Goal: Information Seeking & Learning: Check status

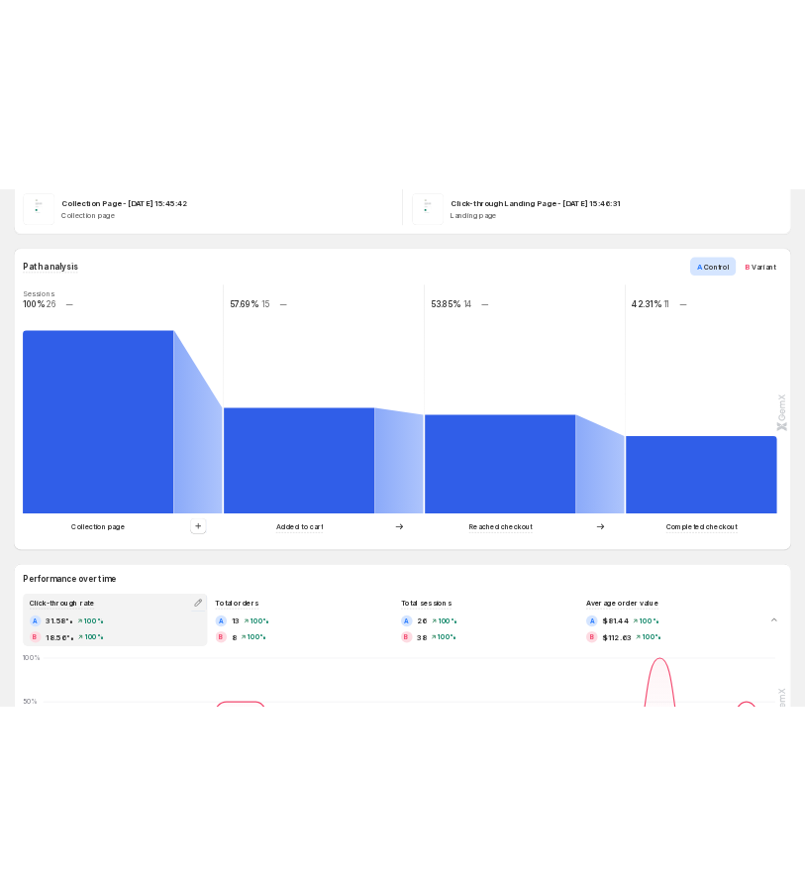
scroll to position [407, 0]
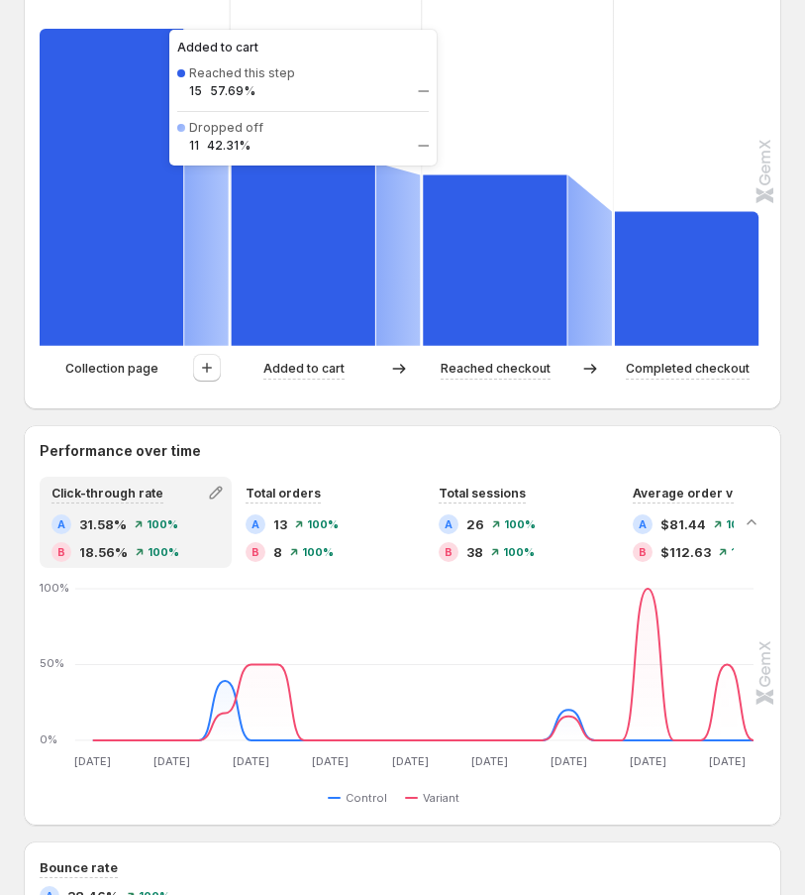
scroll to position [585, 0]
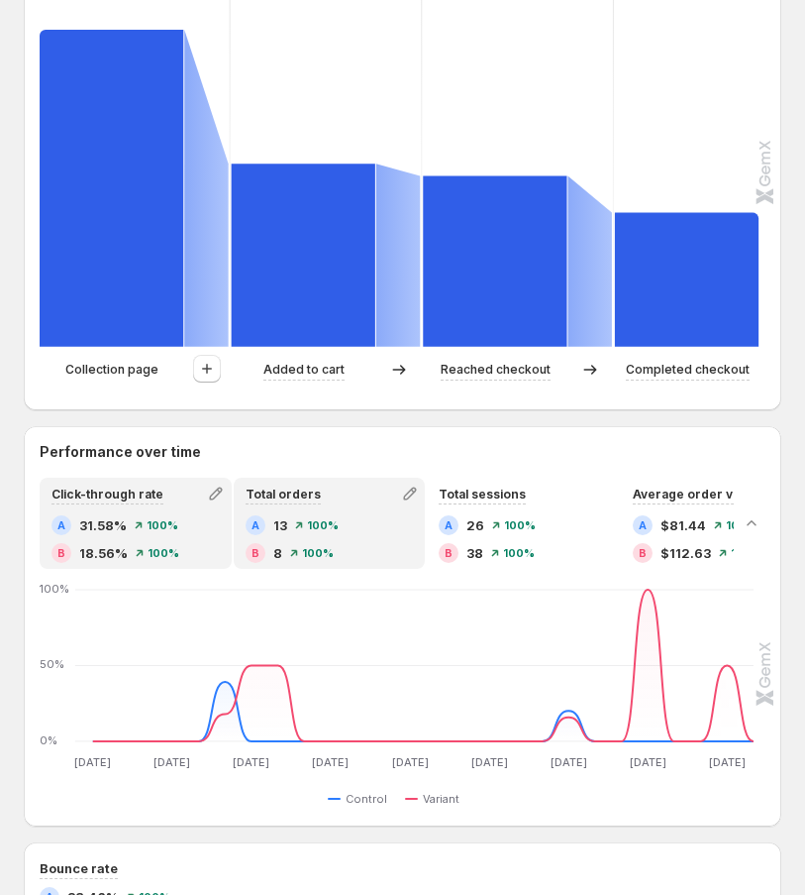
click at [288, 538] on div "A 13 100% B 8 100%" at bounding box center [330, 539] width 168 height 48
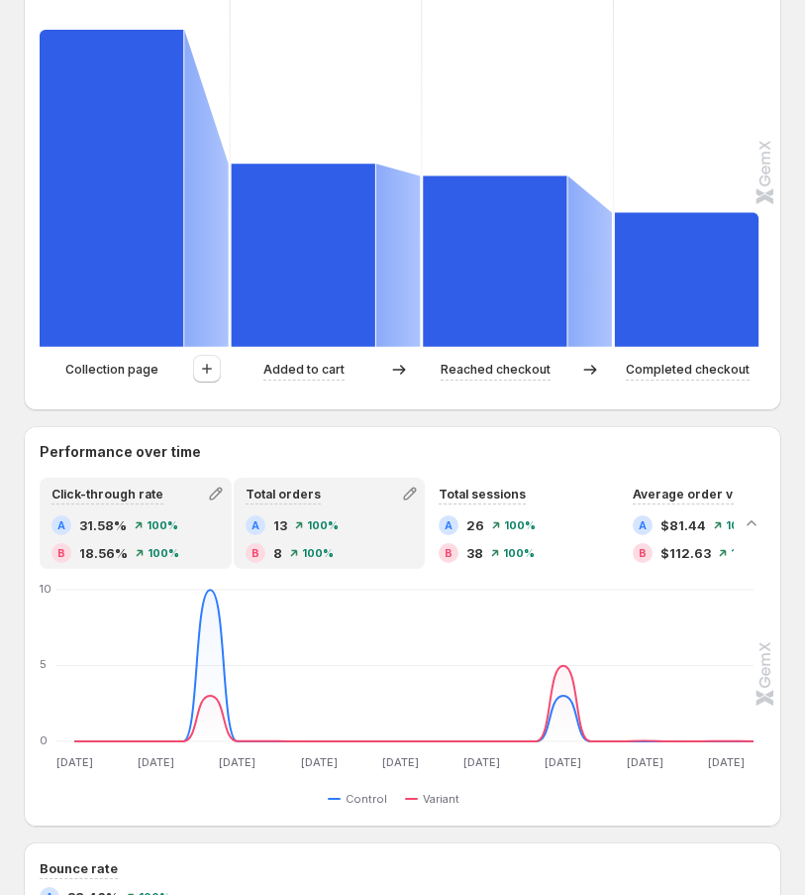
click at [157, 536] on div "A 31.58% 100% B 18.56% 100%" at bounding box center [136, 539] width 168 height 48
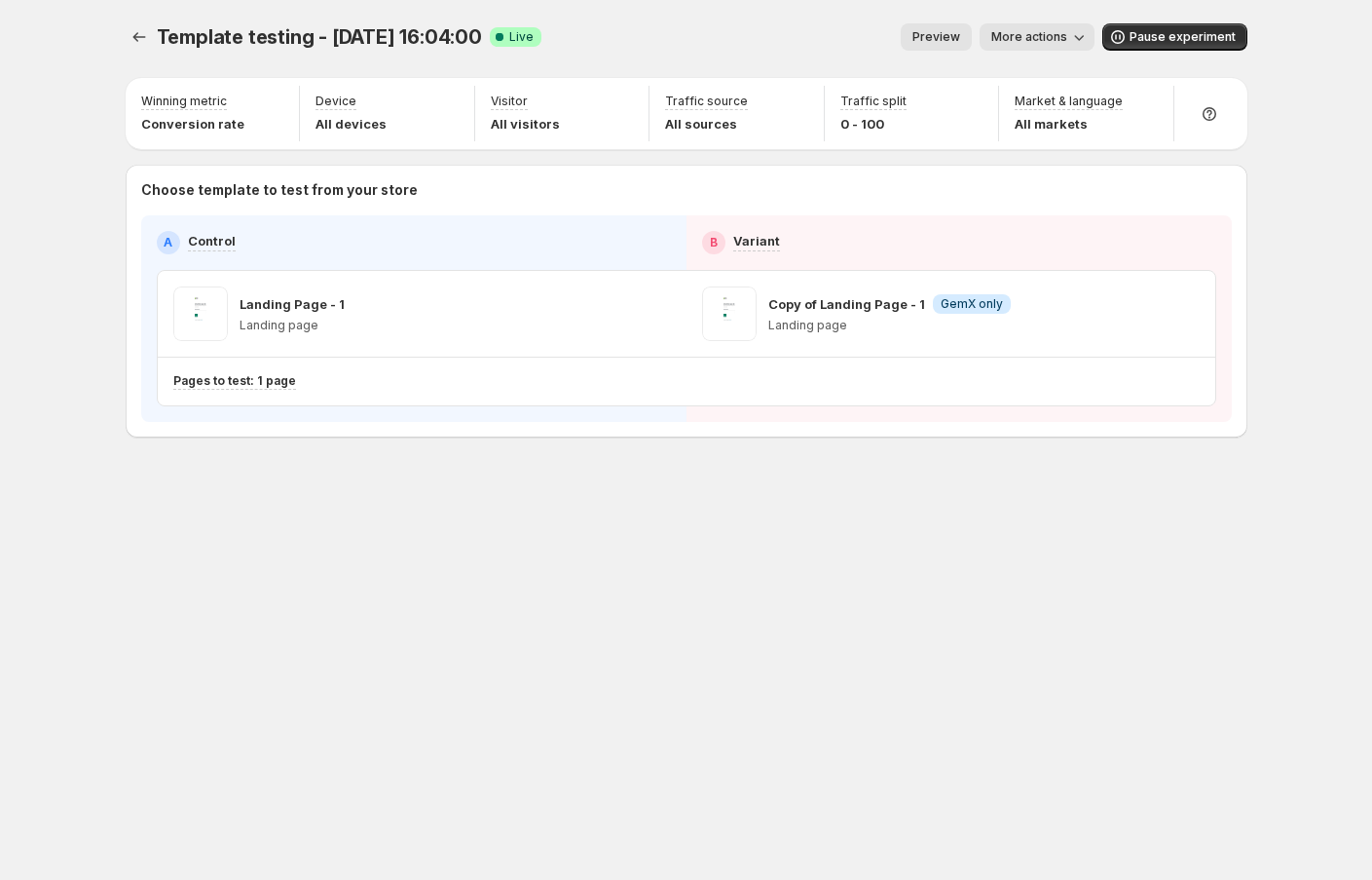
click at [1060, 39] on span "More actions" at bounding box center [1028, 37] width 76 height 16
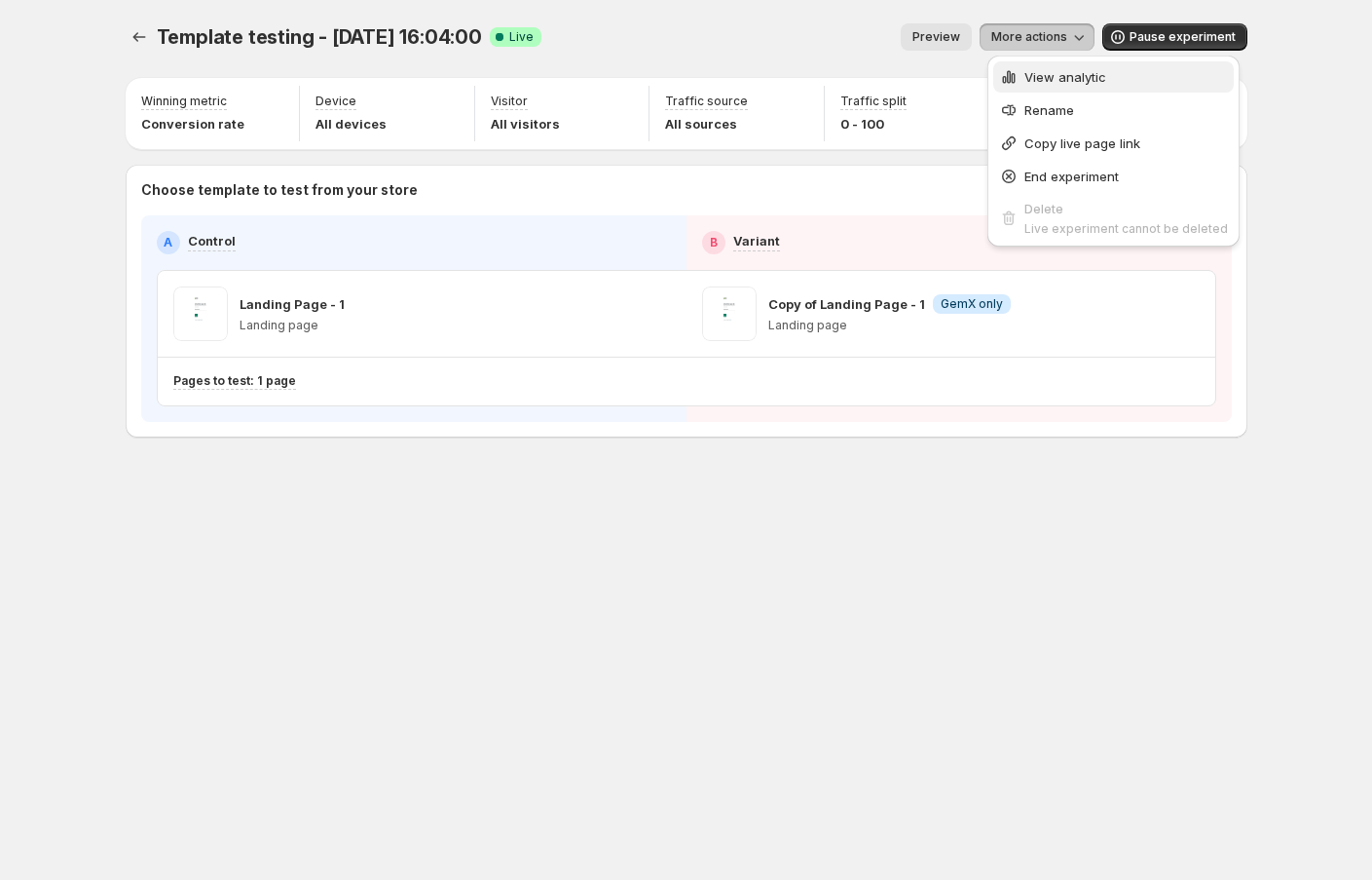
click at [1069, 82] on span "View analytic" at bounding box center [1064, 77] width 82 height 16
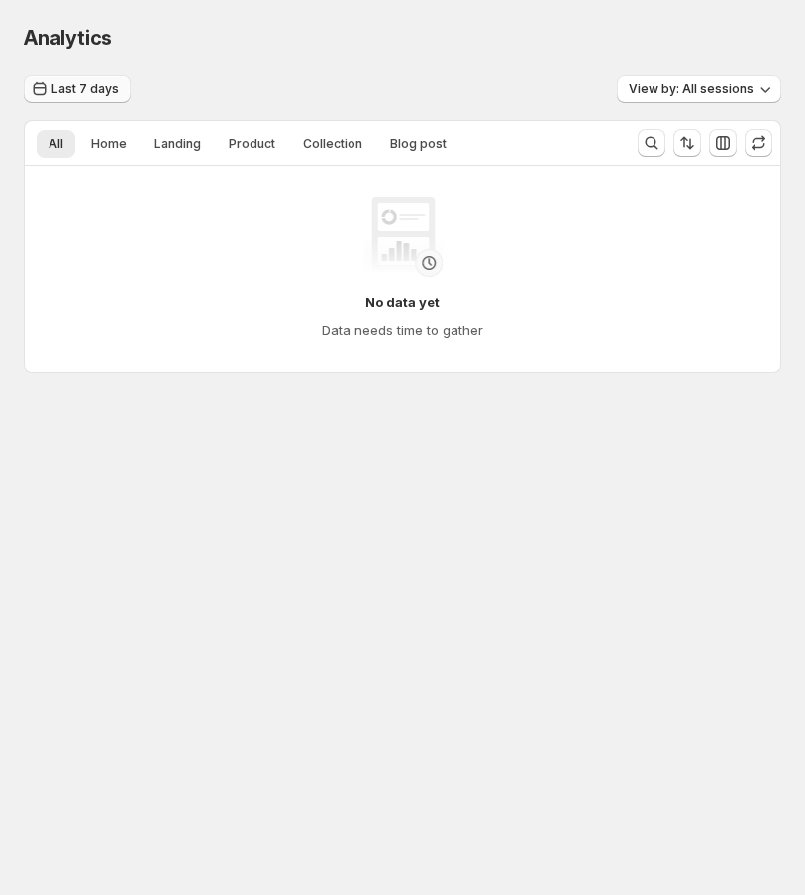
click at [76, 97] on button "Last 7 days" at bounding box center [77, 89] width 107 height 28
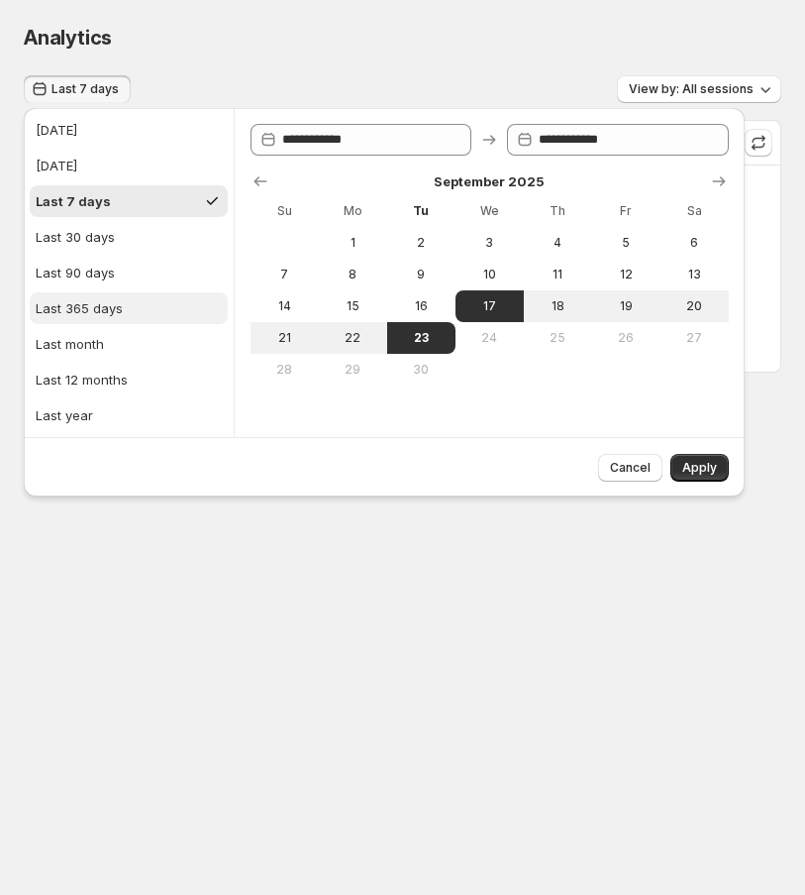
click at [97, 307] on div "Last 365 days" at bounding box center [79, 308] width 87 height 20
type input "**********"
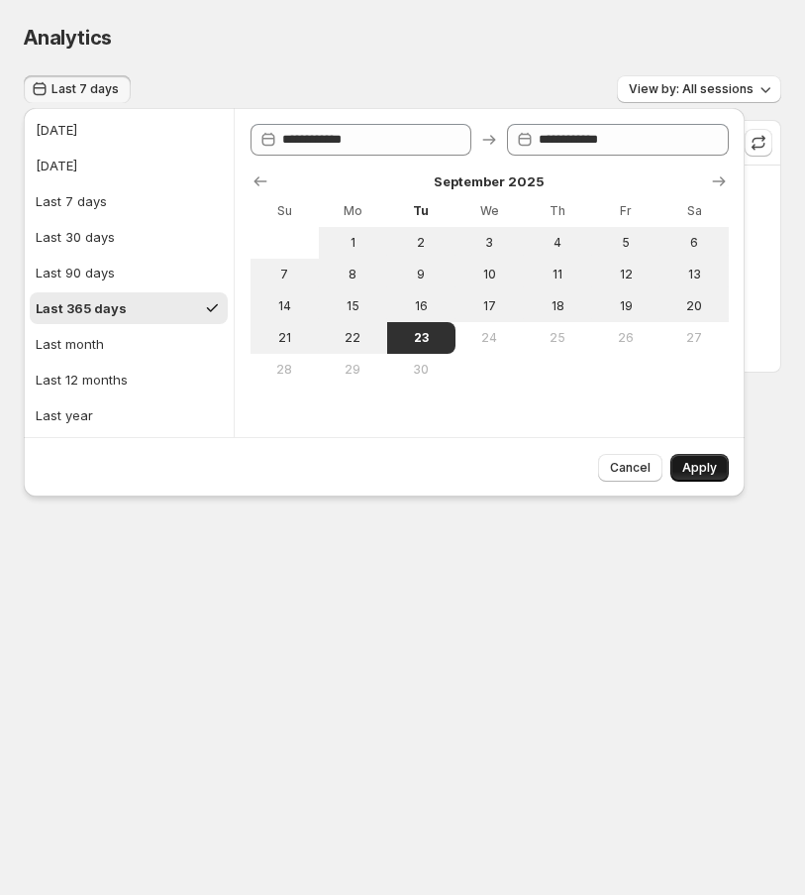
click at [702, 463] on span "Apply" at bounding box center [700, 468] width 35 height 16
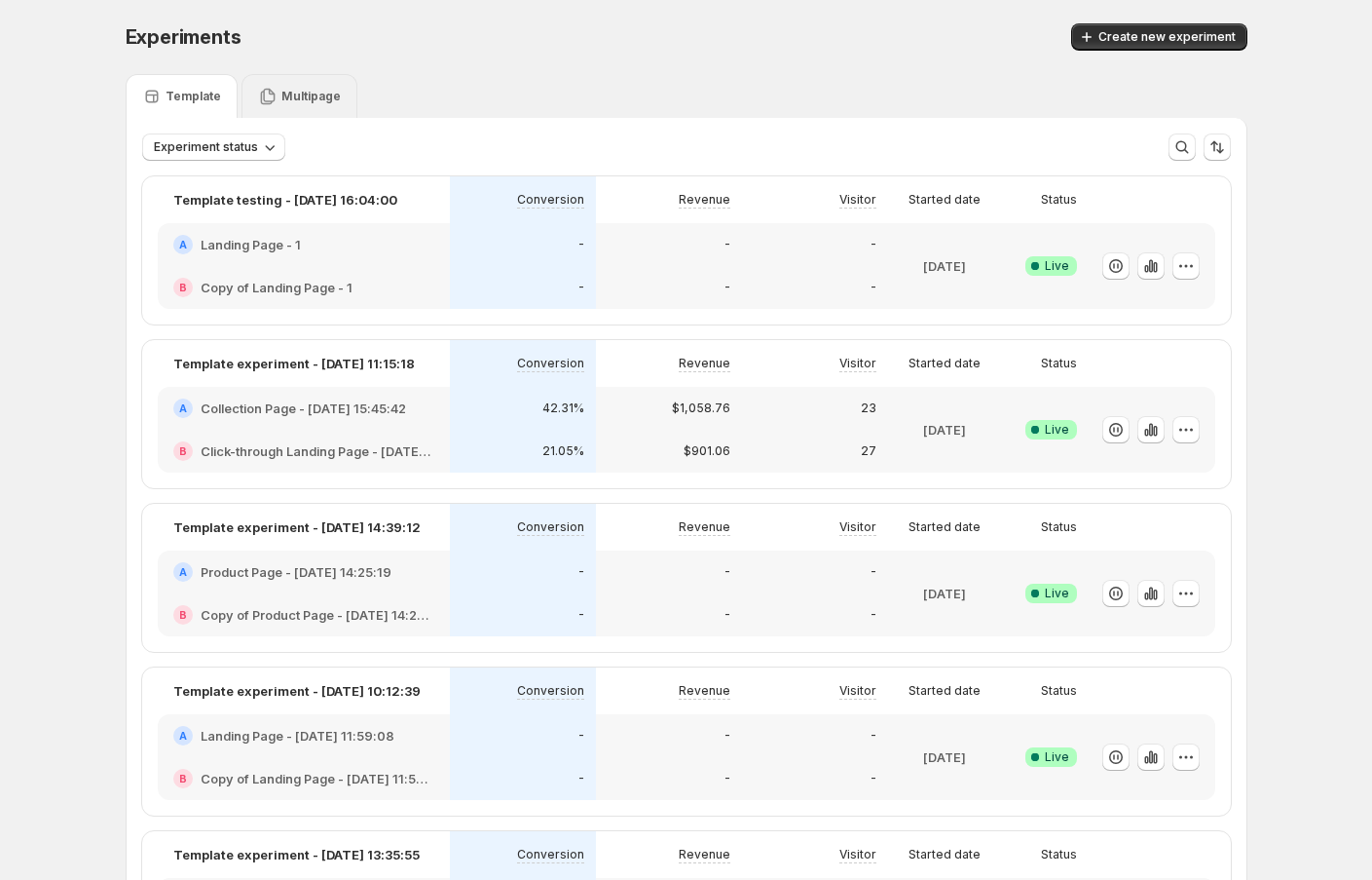
click at [324, 111] on div "Multipage" at bounding box center [300, 95] width 116 height 44
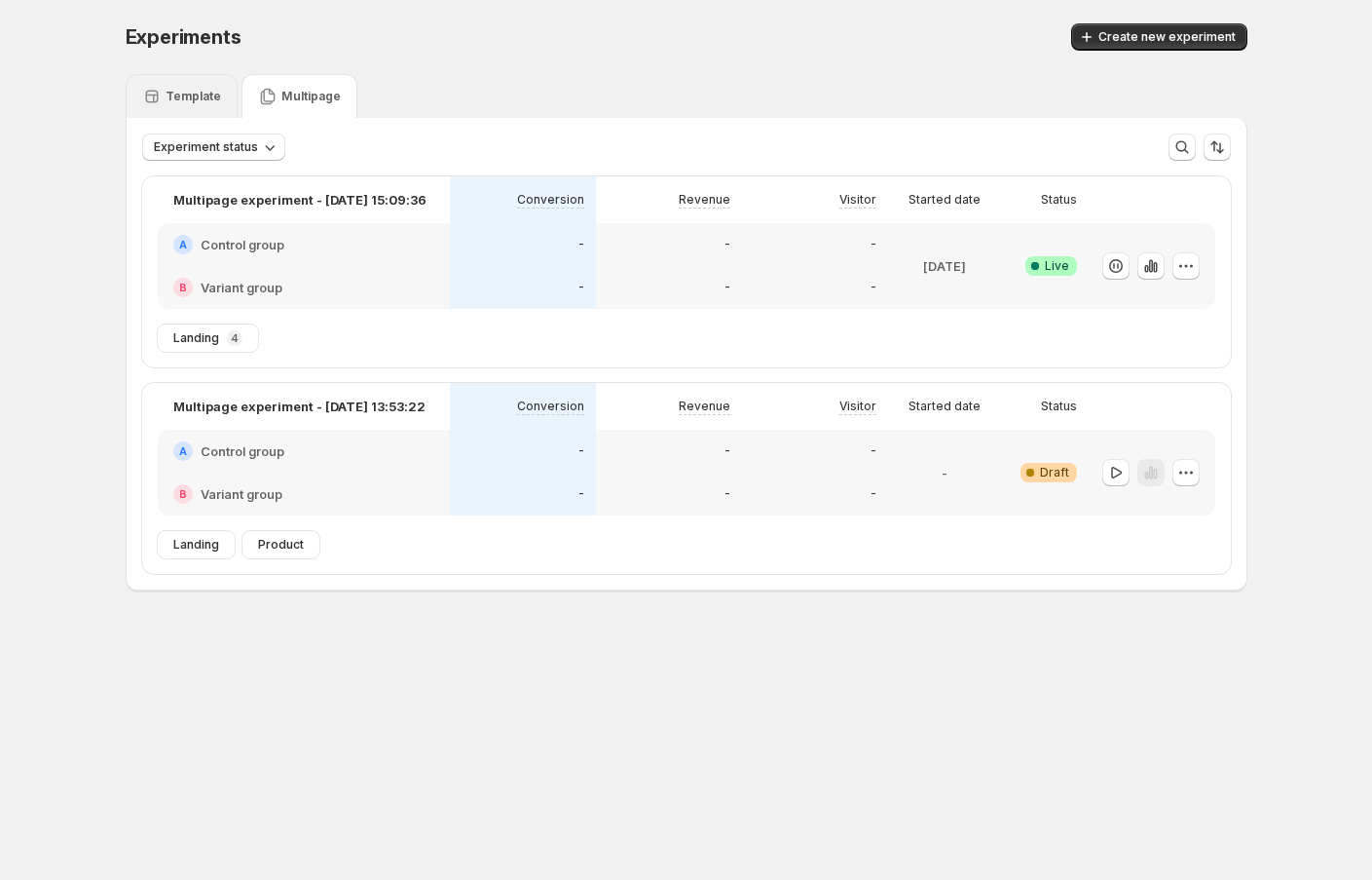
click at [184, 96] on p "Template" at bounding box center [193, 96] width 55 height 16
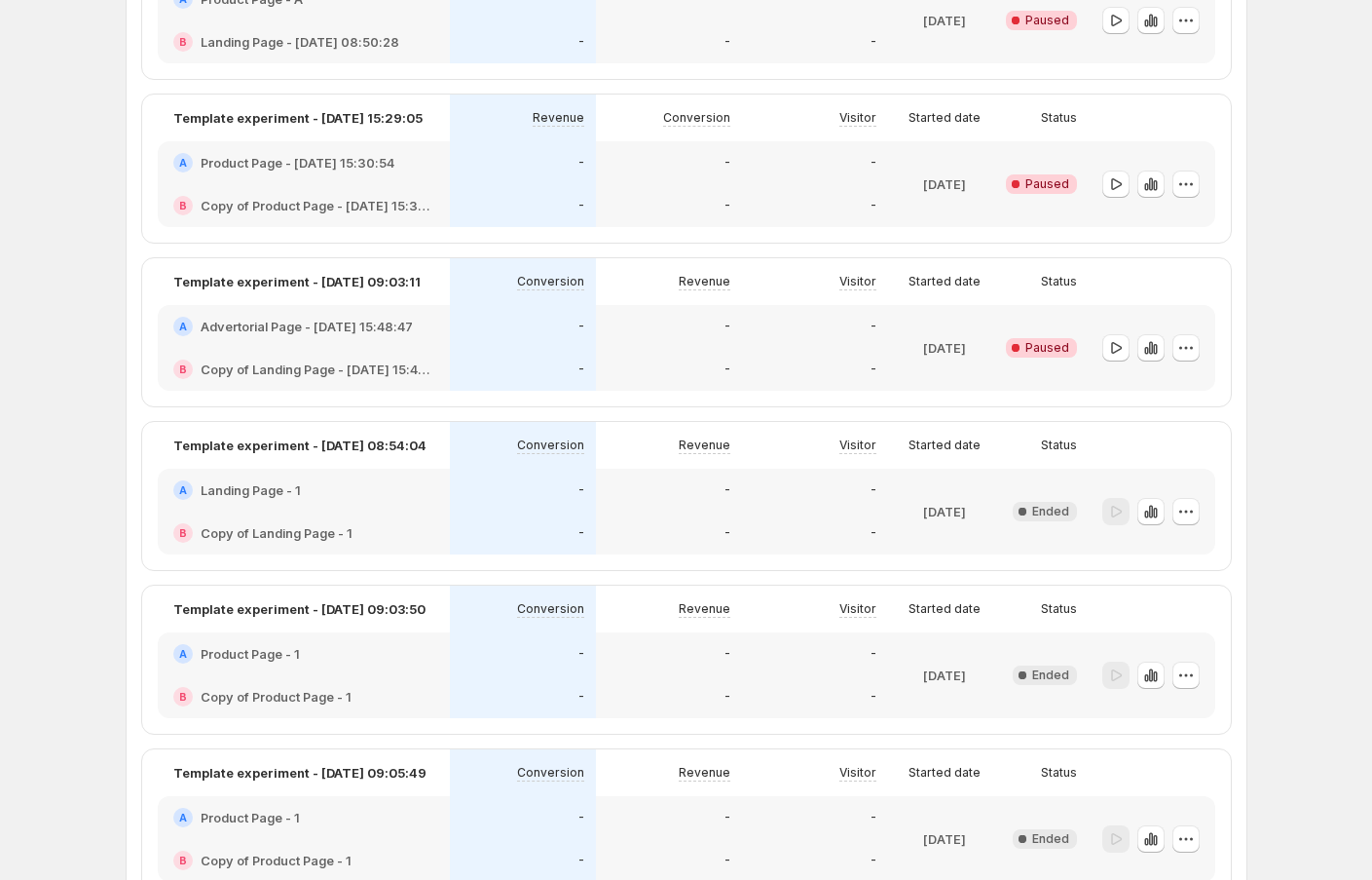
scroll to position [1982, 0]
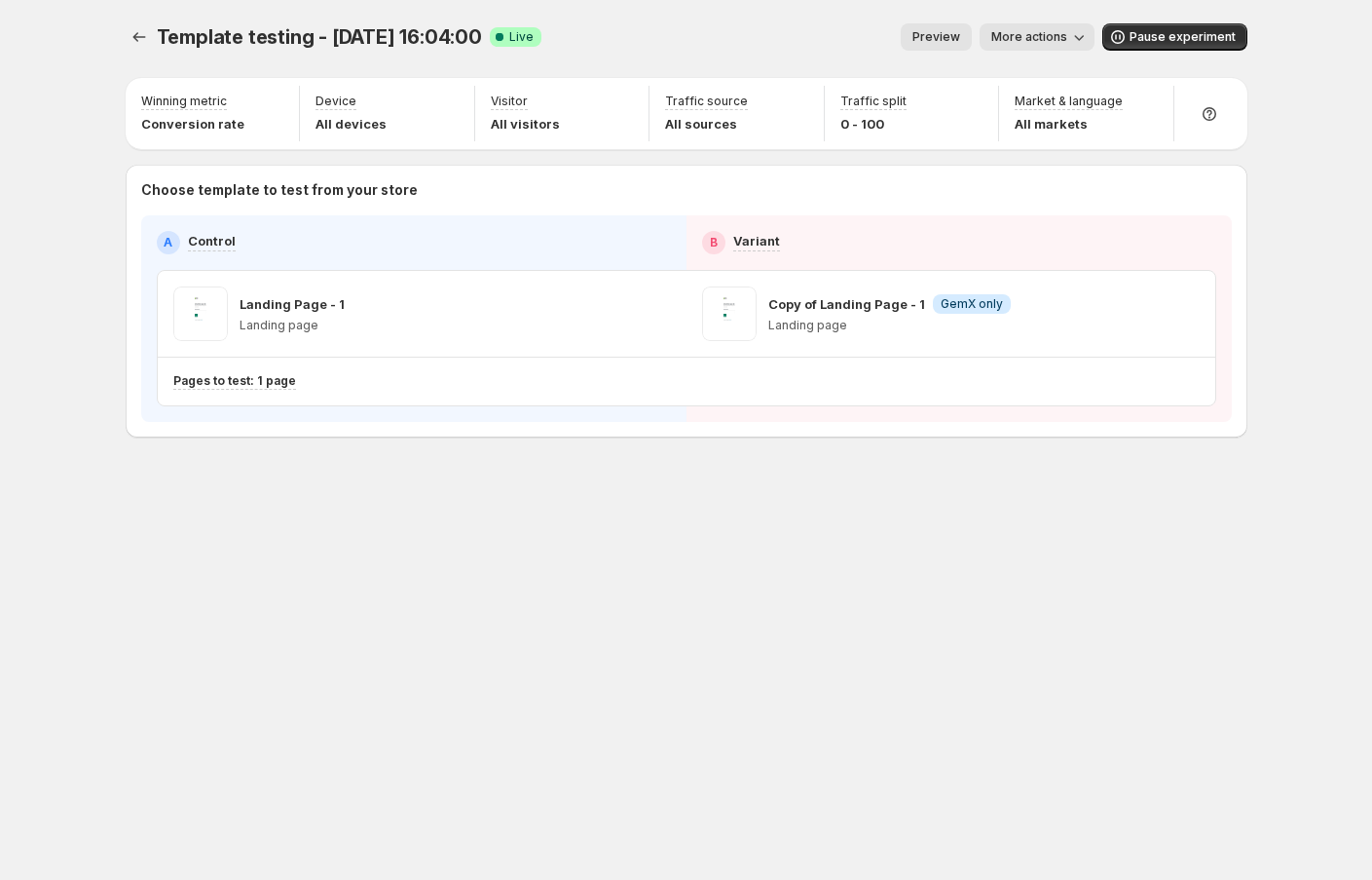
click at [1059, 35] on span "More actions" at bounding box center [1028, 37] width 76 height 16
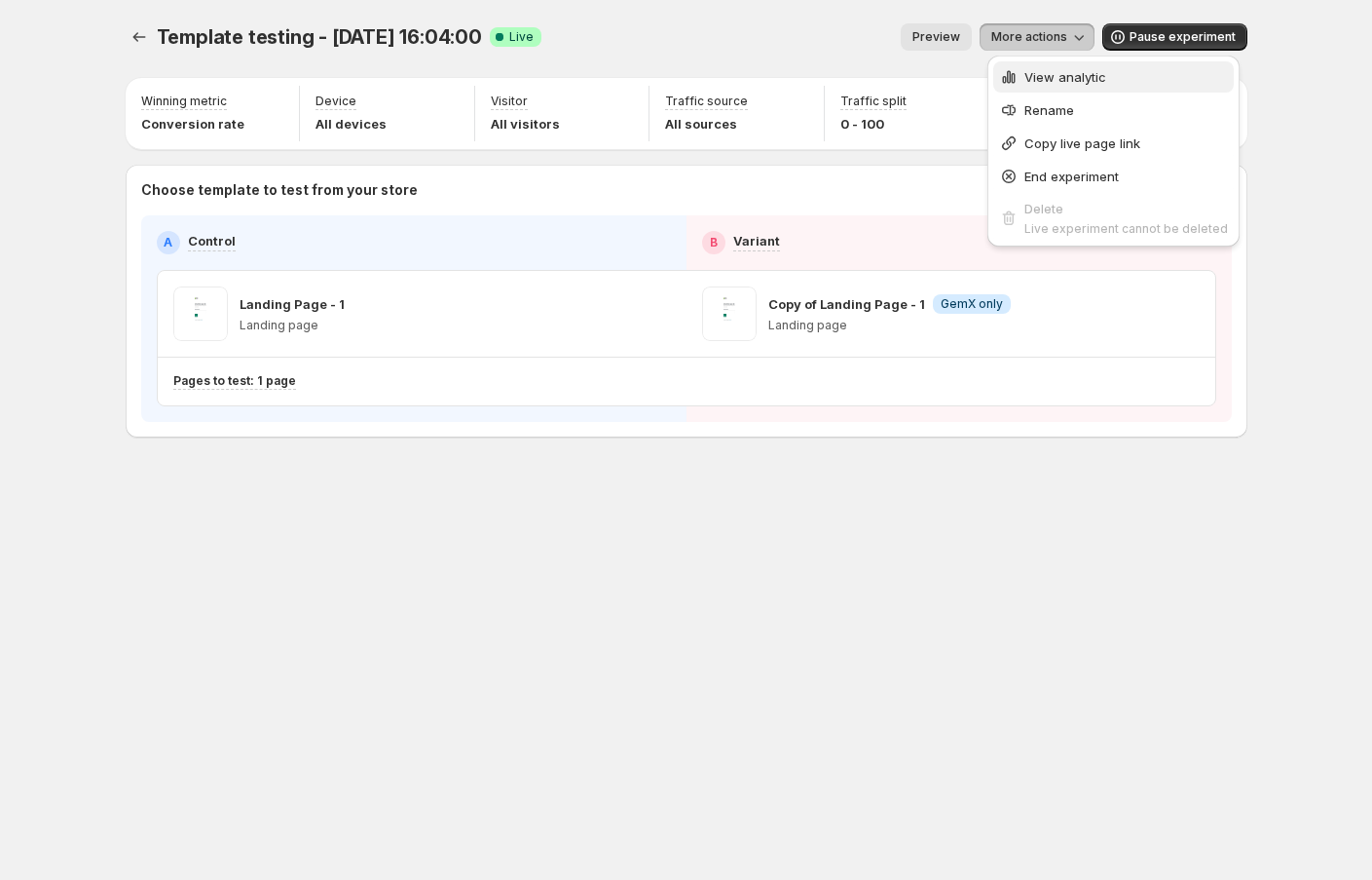
click at [1069, 81] on span "View analytic" at bounding box center [1064, 77] width 82 height 16
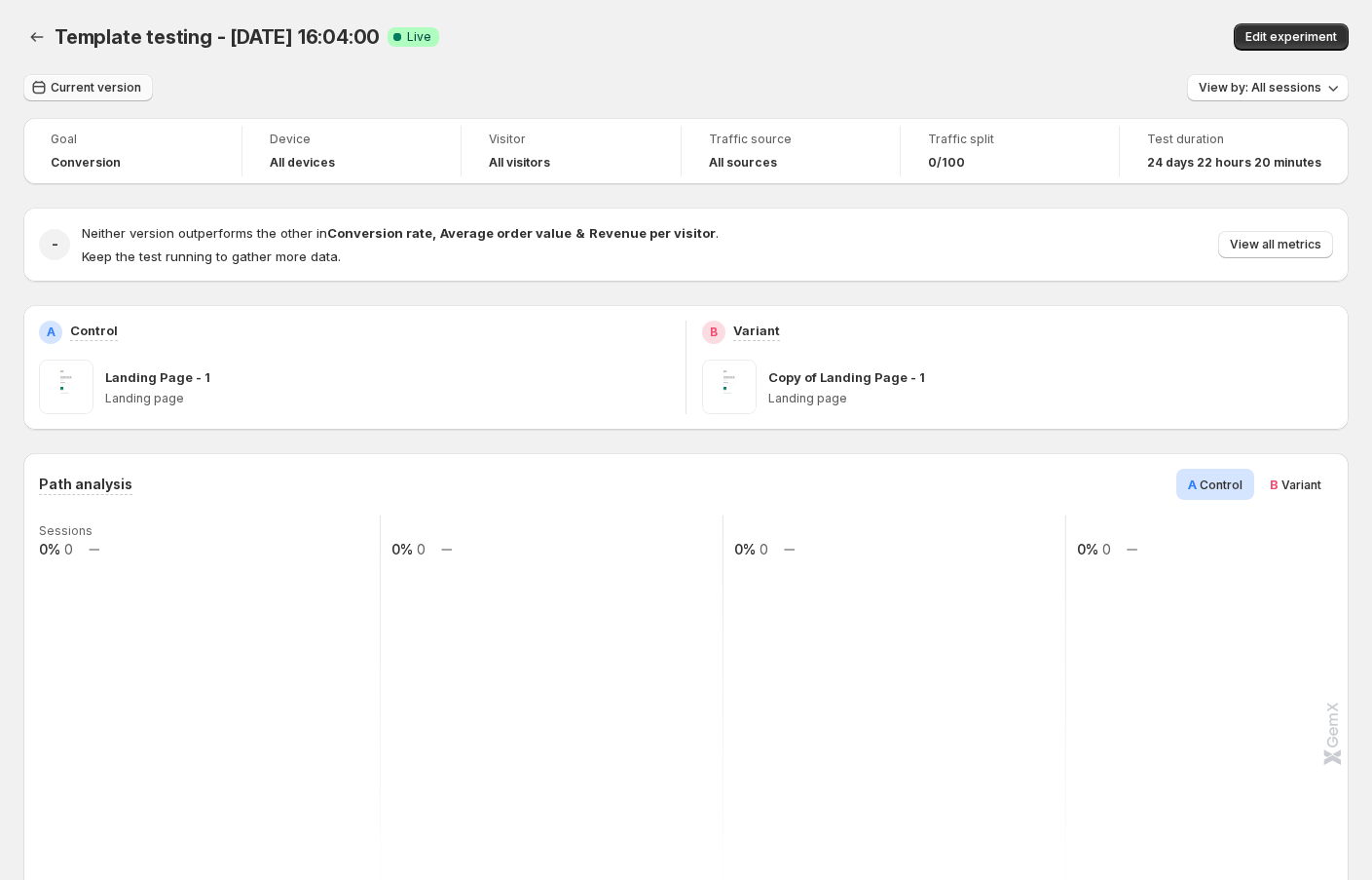
click at [99, 81] on span "Current version" at bounding box center [96, 88] width 90 height 16
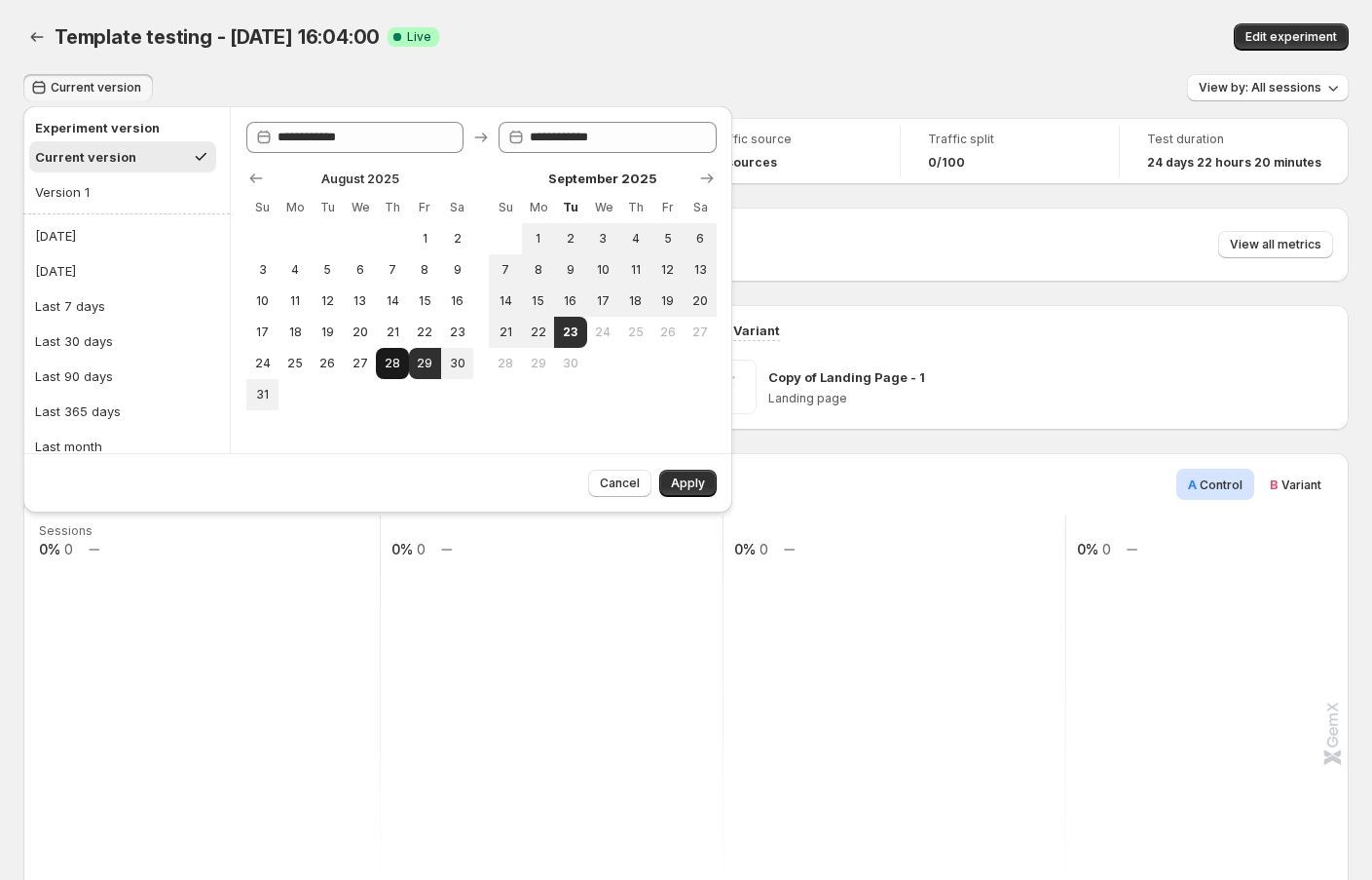
click at [384, 365] on span "28" at bounding box center [391, 364] width 17 height 16
type input "**********"
click at [577, 320] on button "23" at bounding box center [570, 332] width 32 height 31
type input "**********"
click at [687, 475] on span "Apply" at bounding box center [688, 483] width 34 height 16
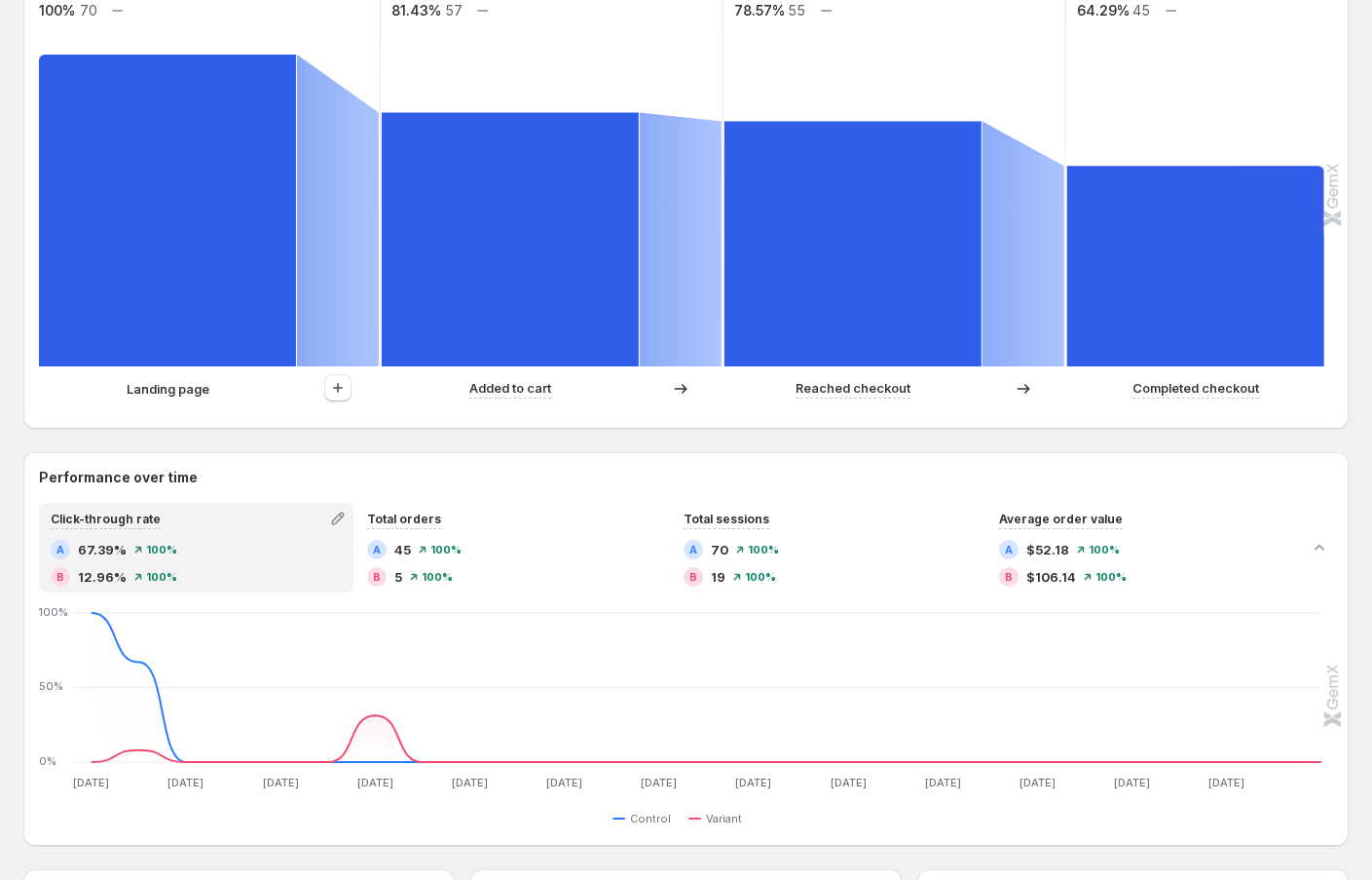
scroll to position [532, 0]
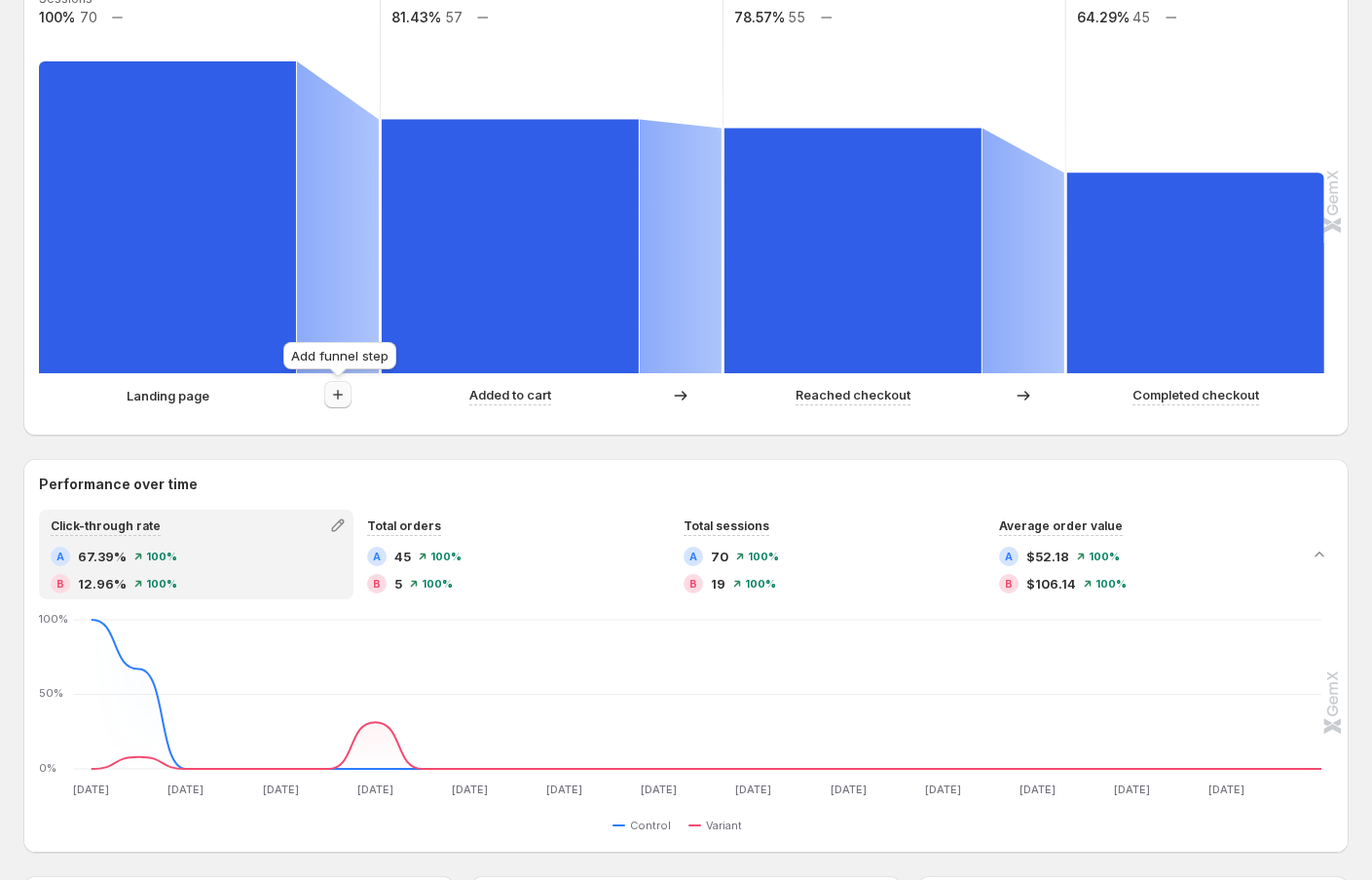
click at [340, 399] on icon "button" at bounding box center [338, 394] width 20 height 20
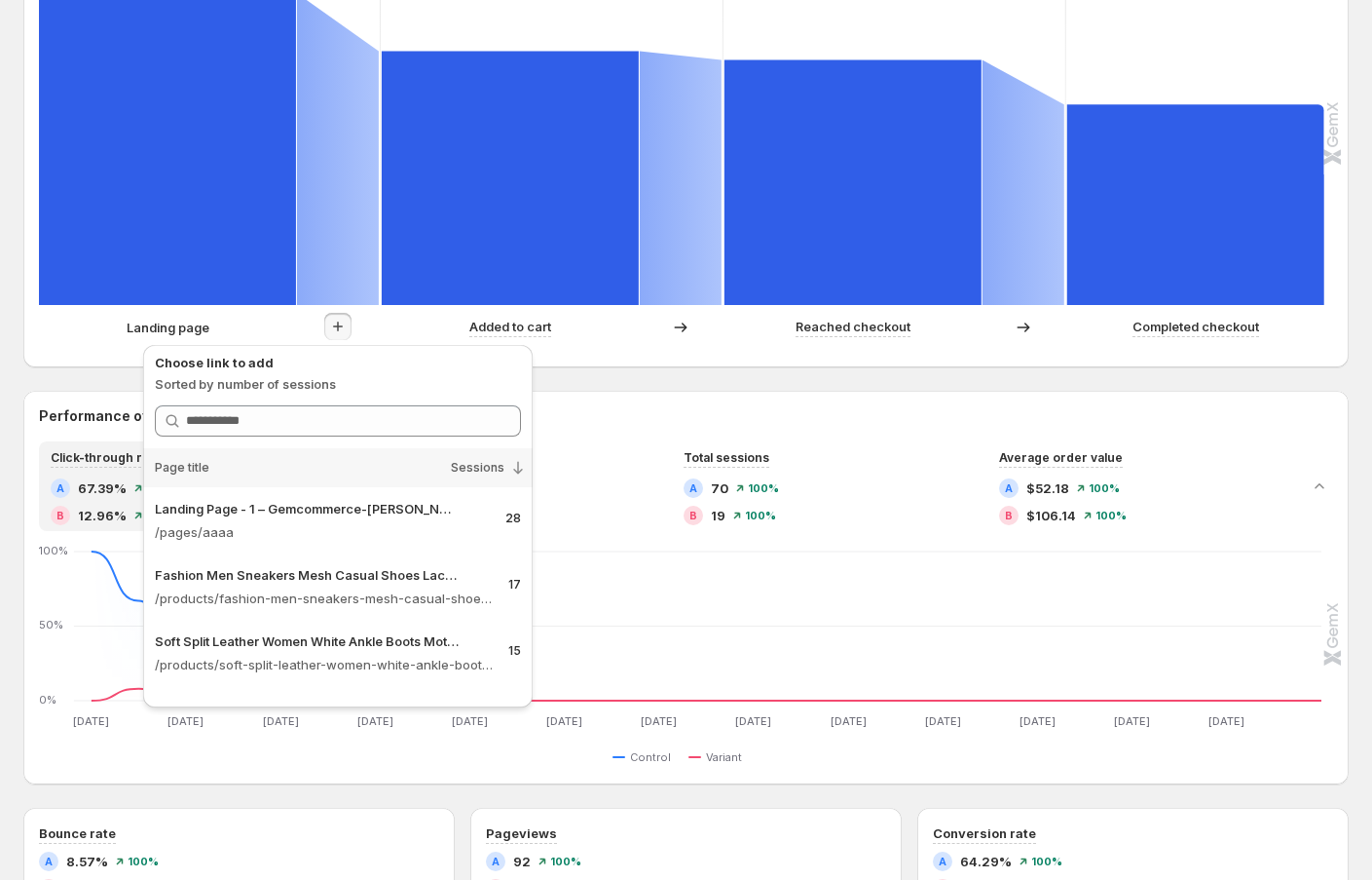
scroll to position [607, 0]
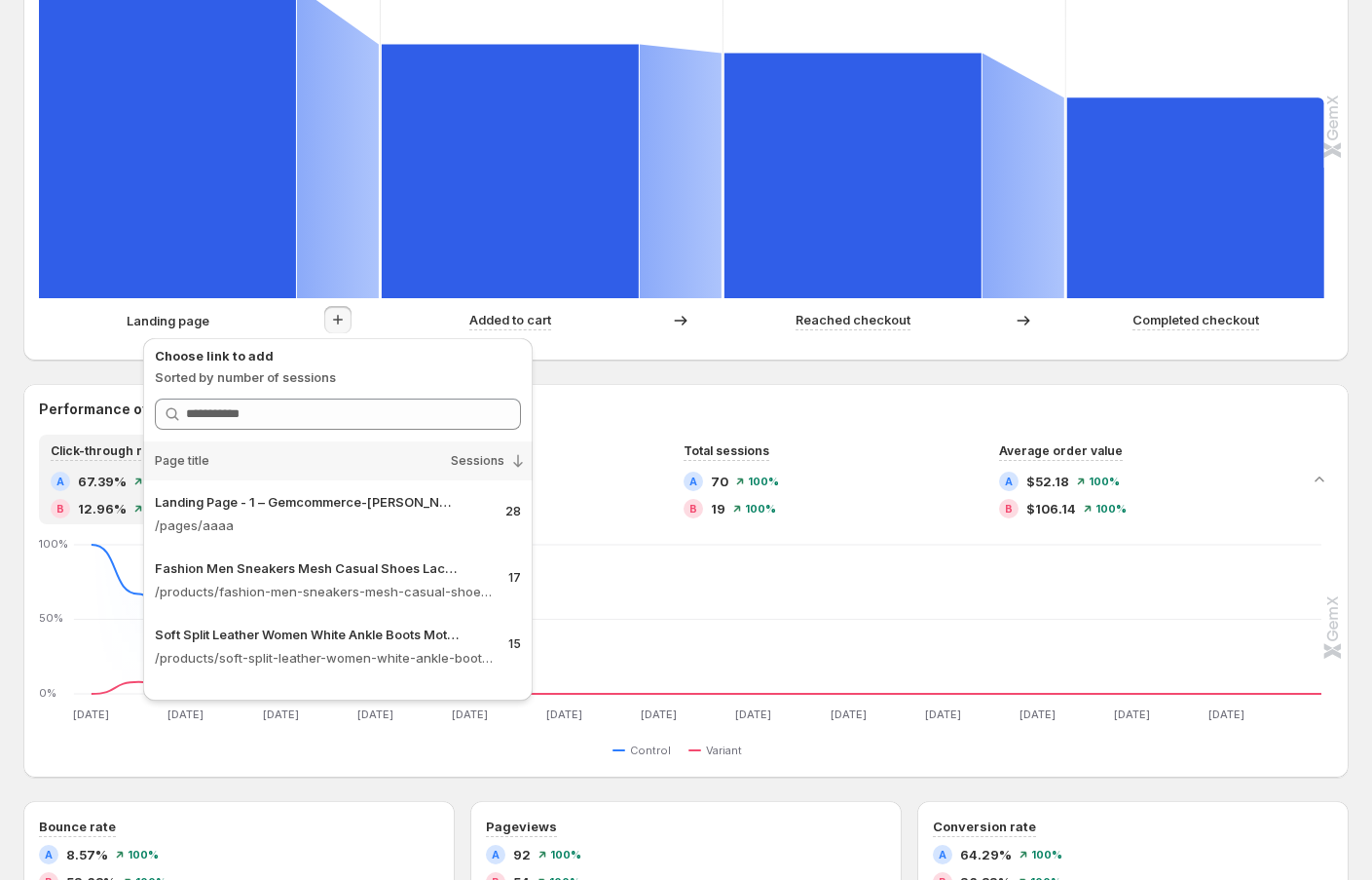
click at [7, 642] on div "Template testing - [DATE] 16:04:00. This page is ready Template testing - [DATE…" at bounding box center [686, 524] width 1372 height 2261
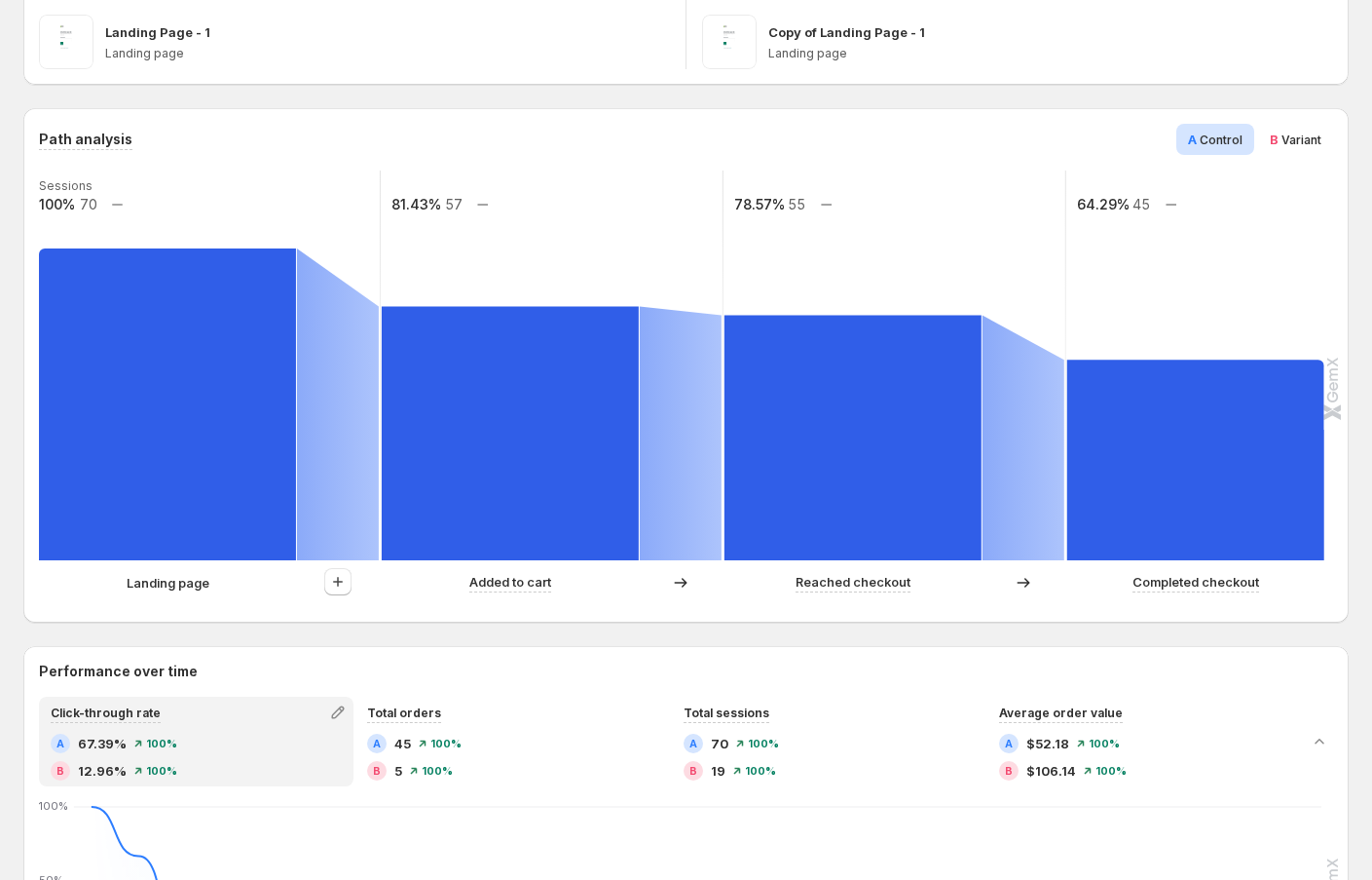
scroll to position [361, 0]
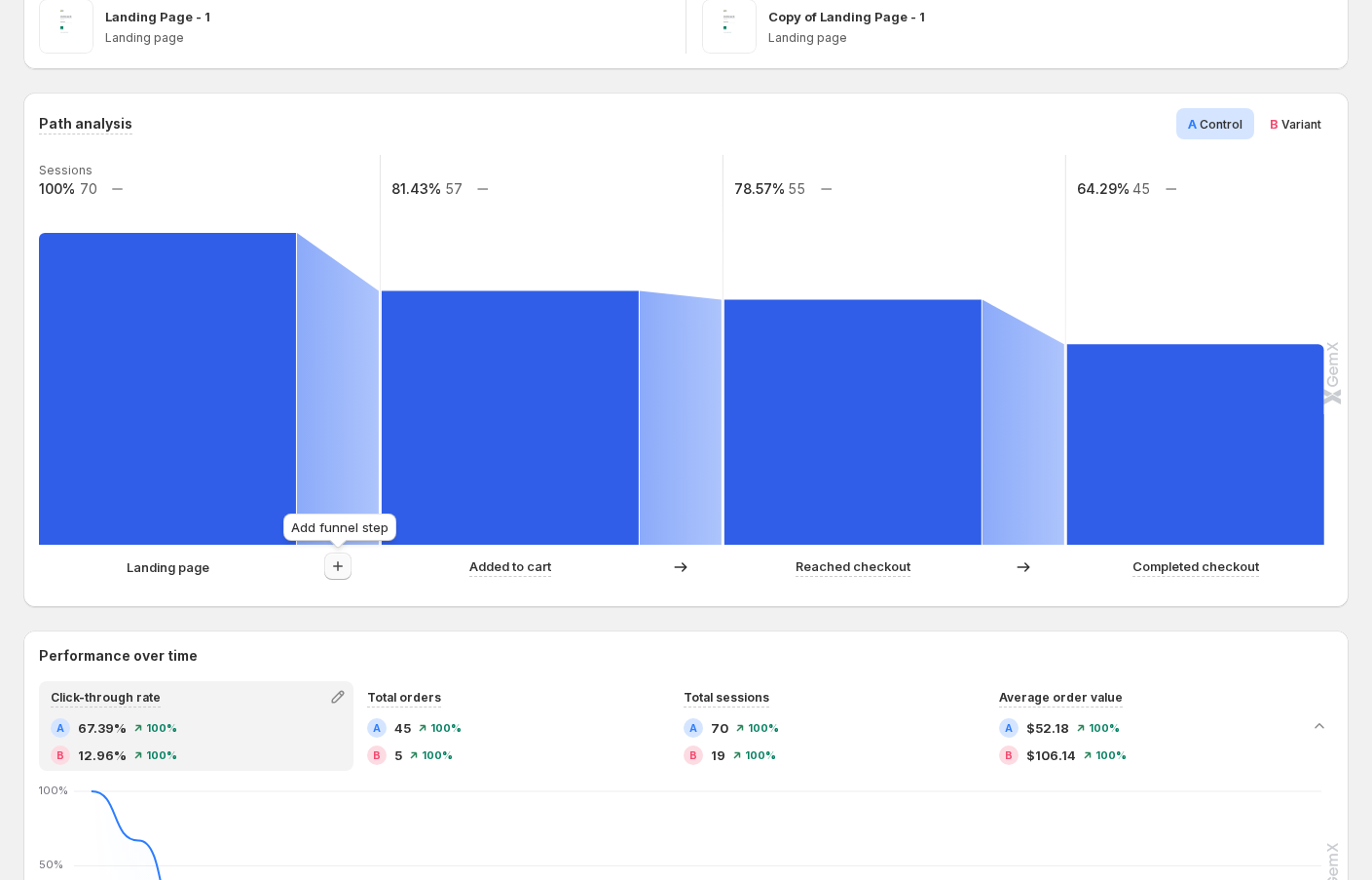
click at [332, 559] on icon "button" at bounding box center [338, 566] width 20 height 20
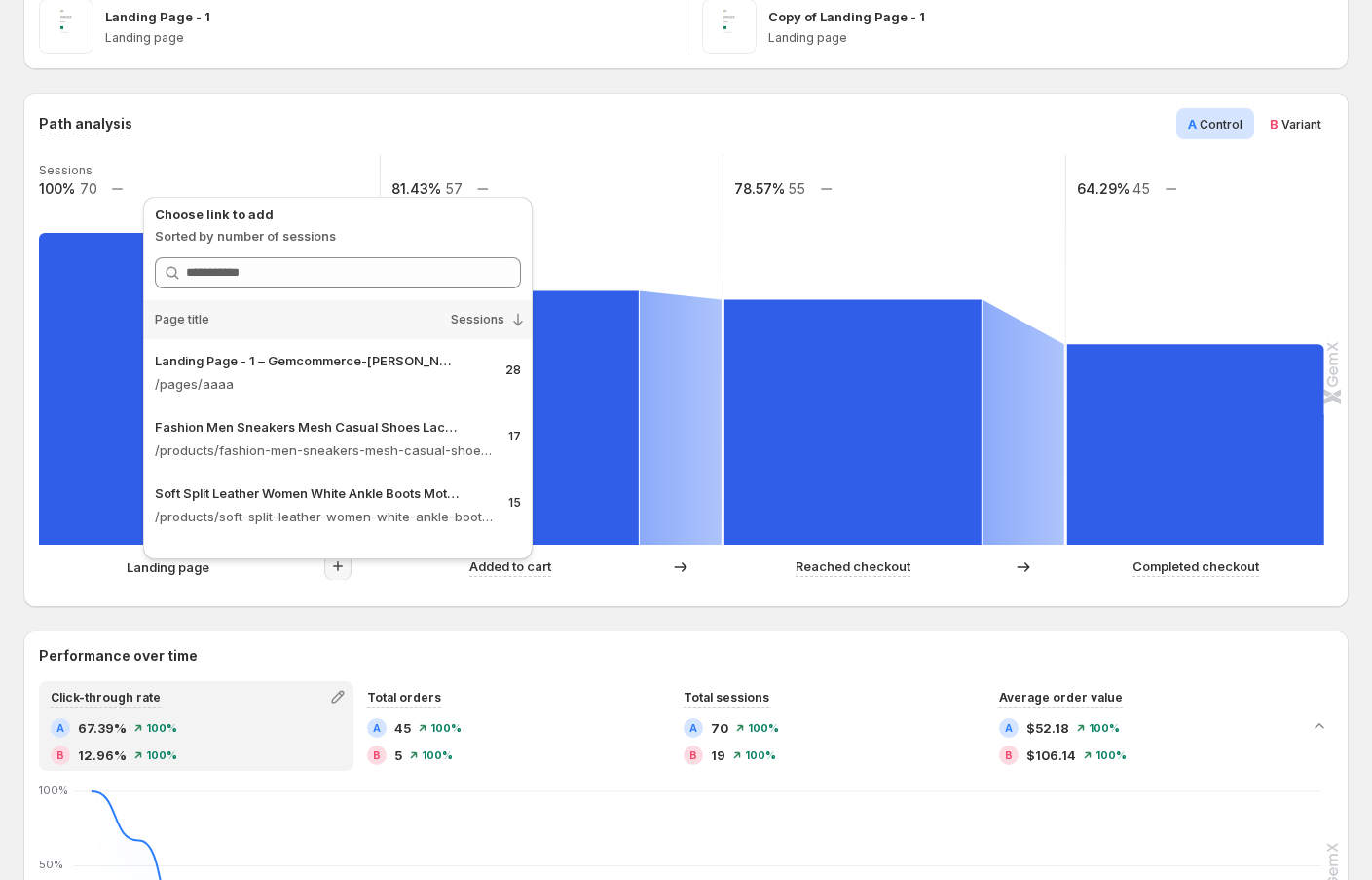
click at [5, 607] on div "Template testing - [DATE] 16:04:00. This page is ready Template testing - [DATE…" at bounding box center [686, 770] width 1372 height 2261
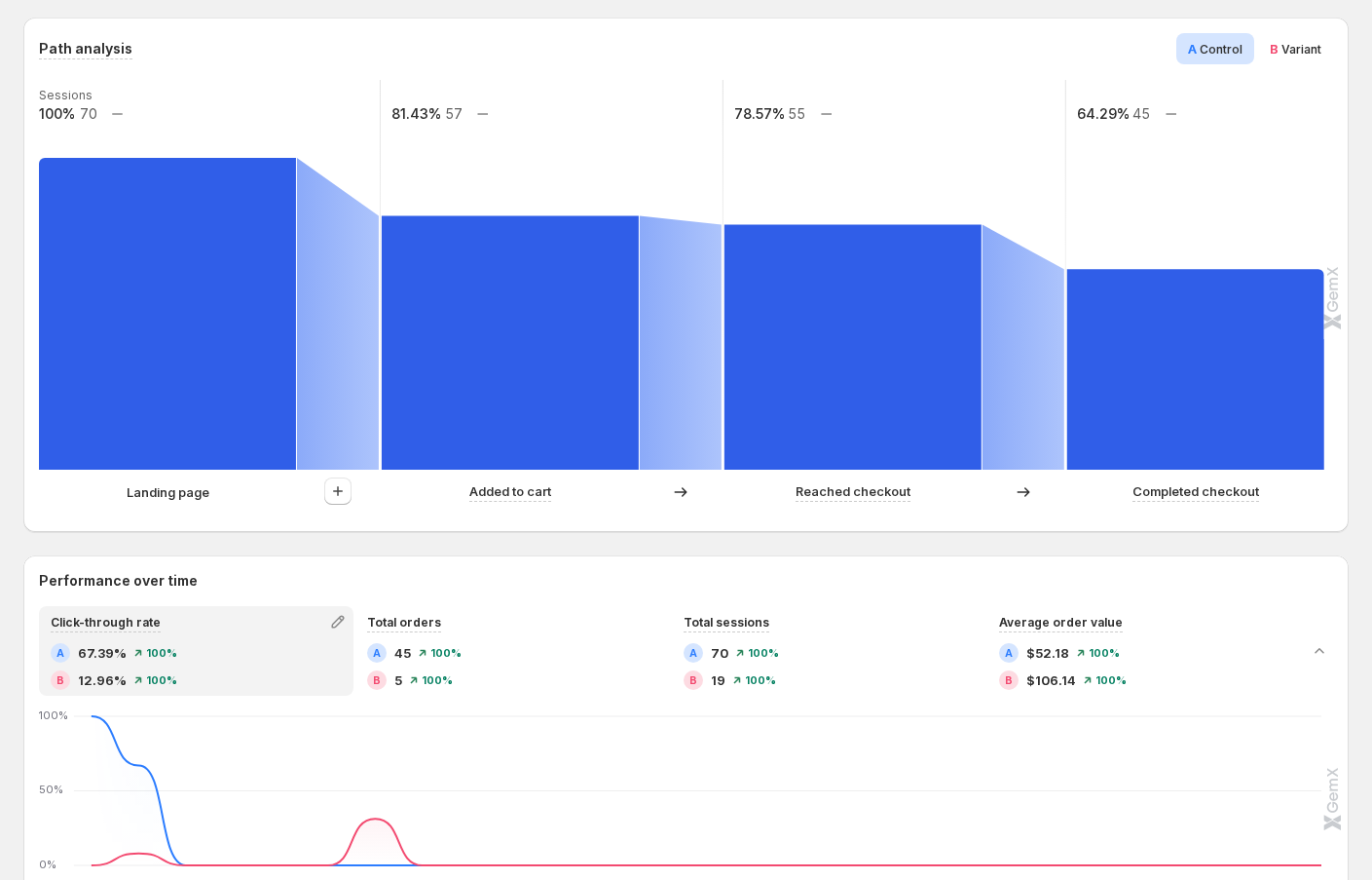
scroll to position [466, 0]
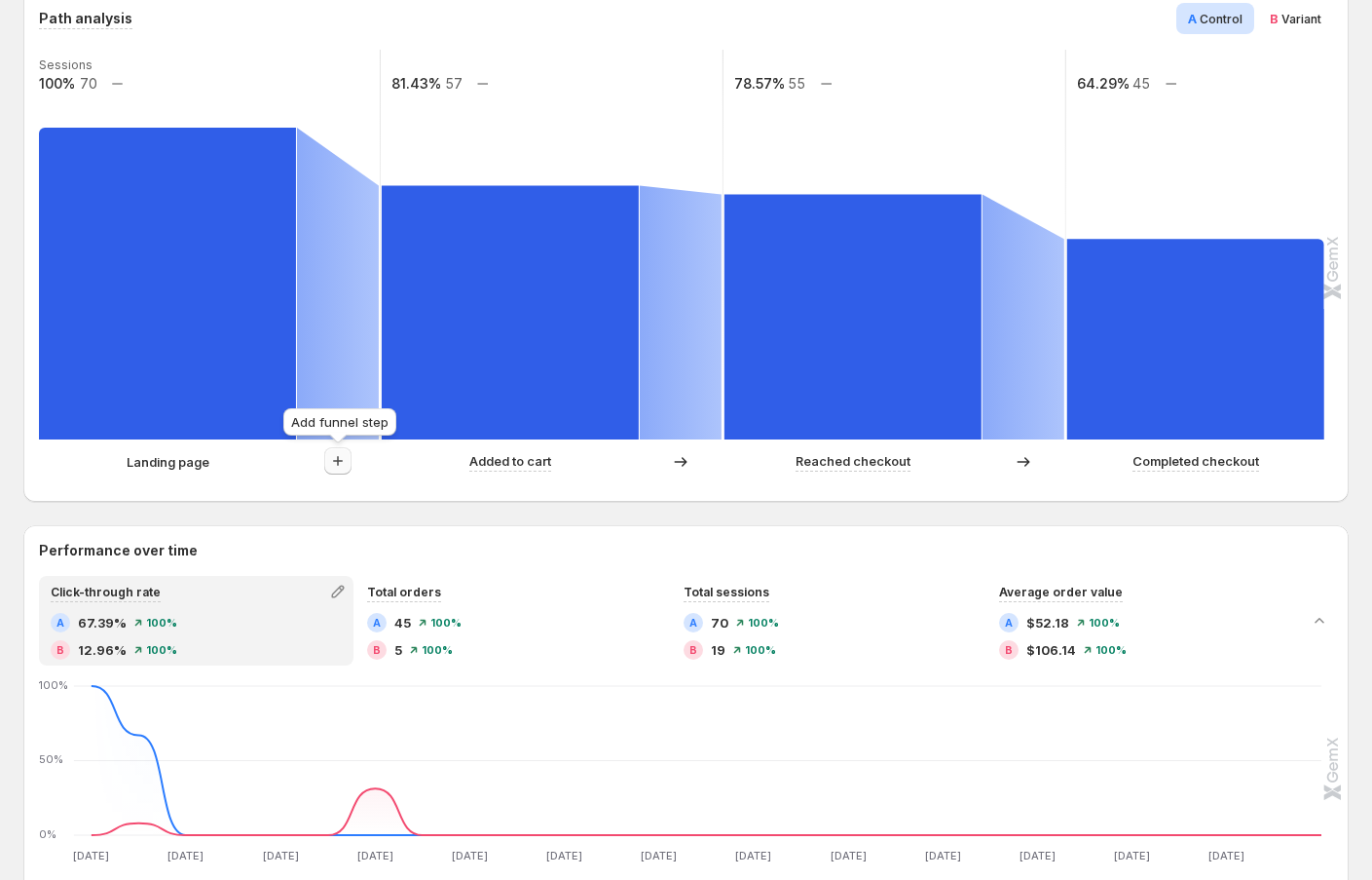
click at [341, 461] on icon "button" at bounding box center [338, 461] width 20 height 20
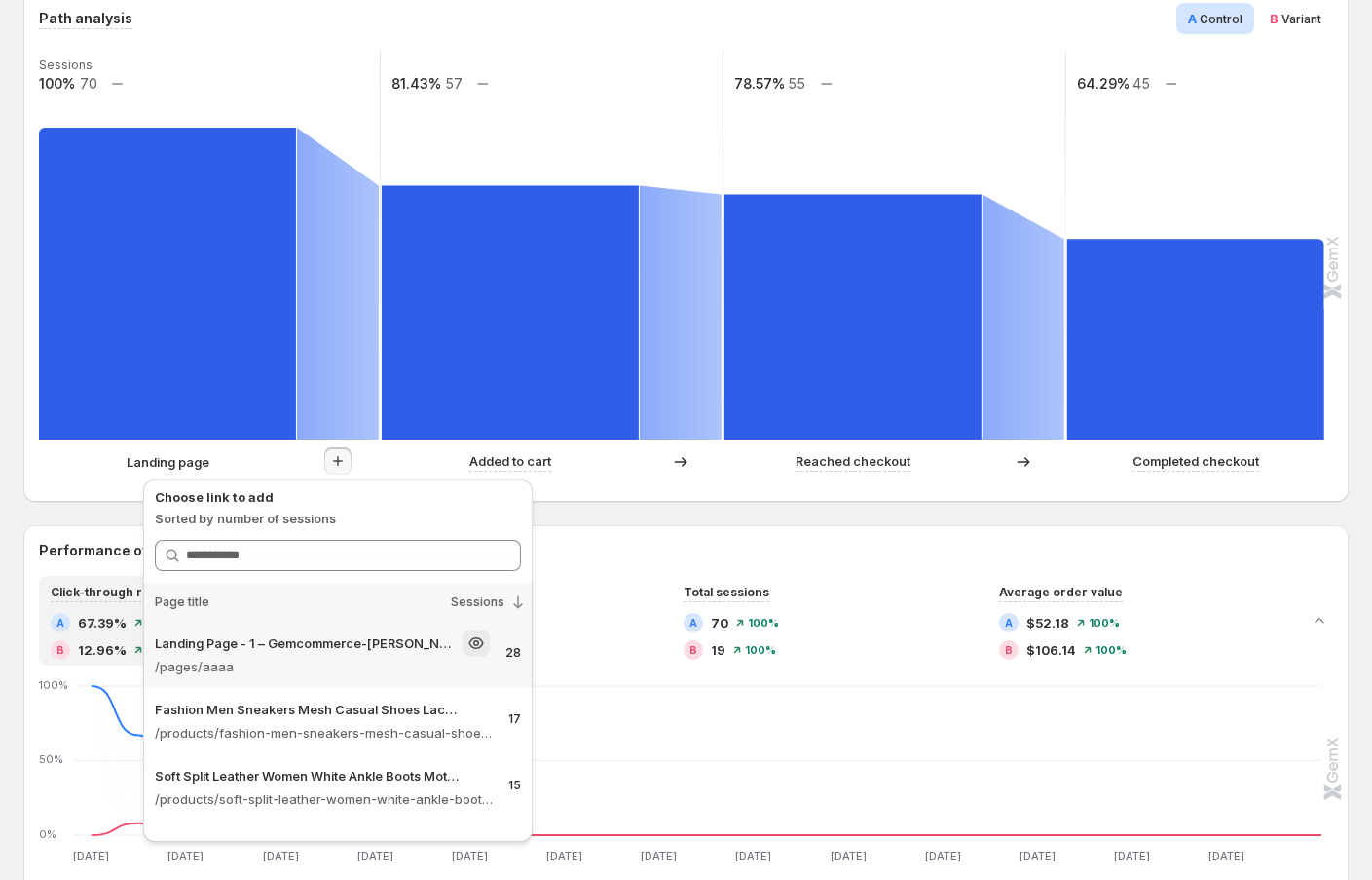
click at [342, 649] on p "Landing Page - 1 – Gemcommerce-[PERSON_NAME]" at bounding box center [307, 643] width 304 height 20
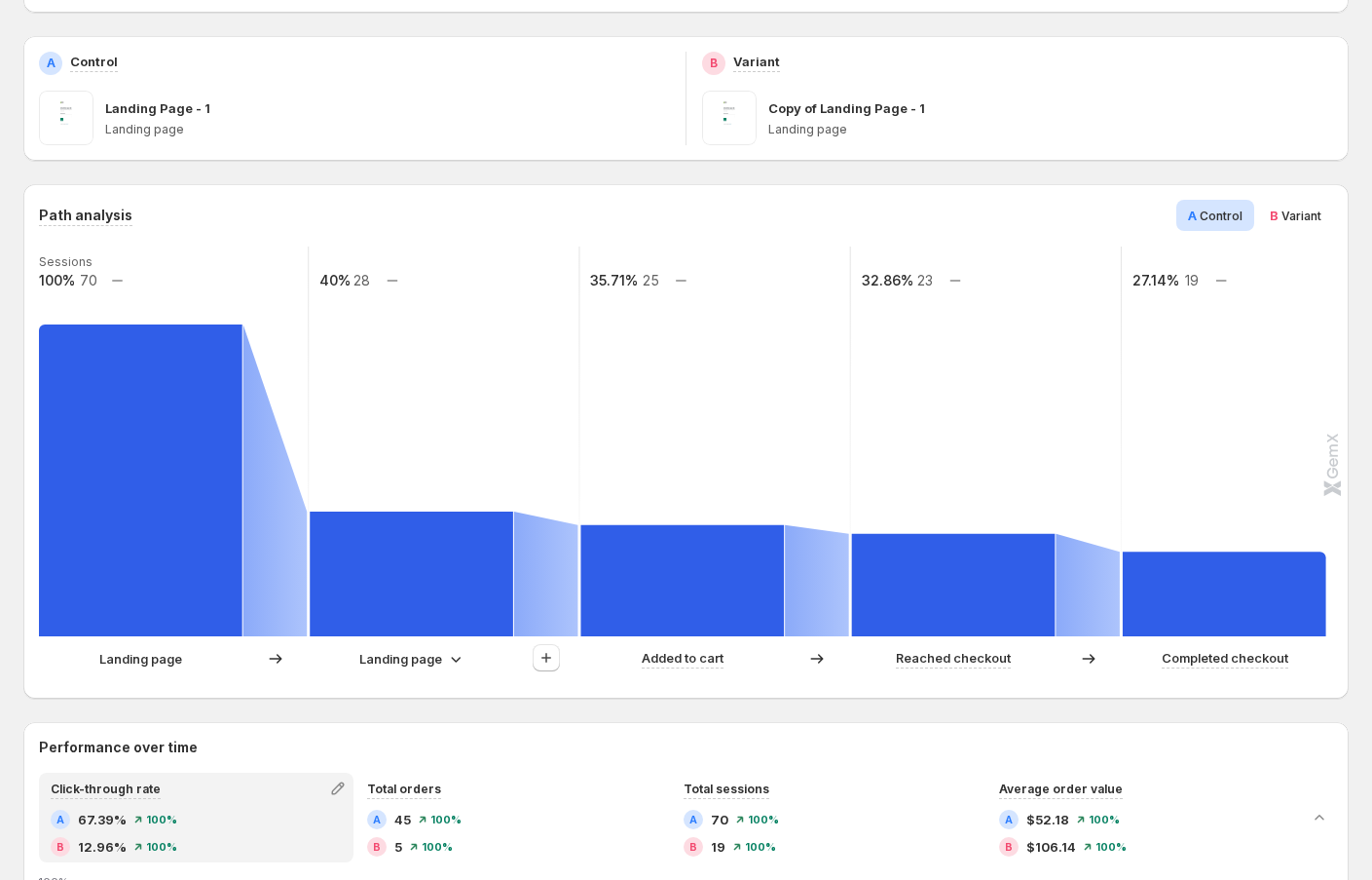
scroll to position [0, 0]
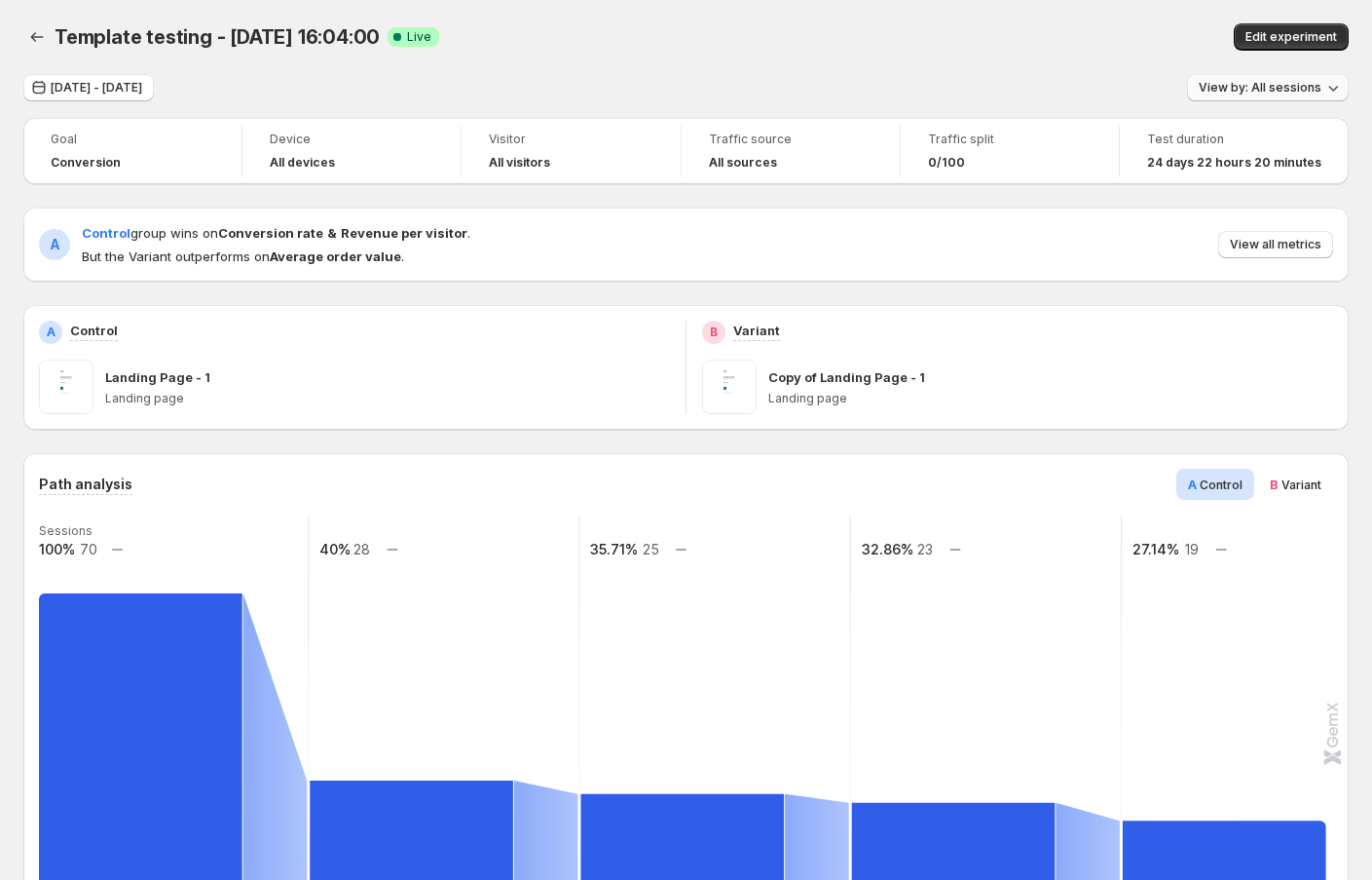
click at [1270, 90] on span "View by: All sessions" at bounding box center [1259, 88] width 123 height 16
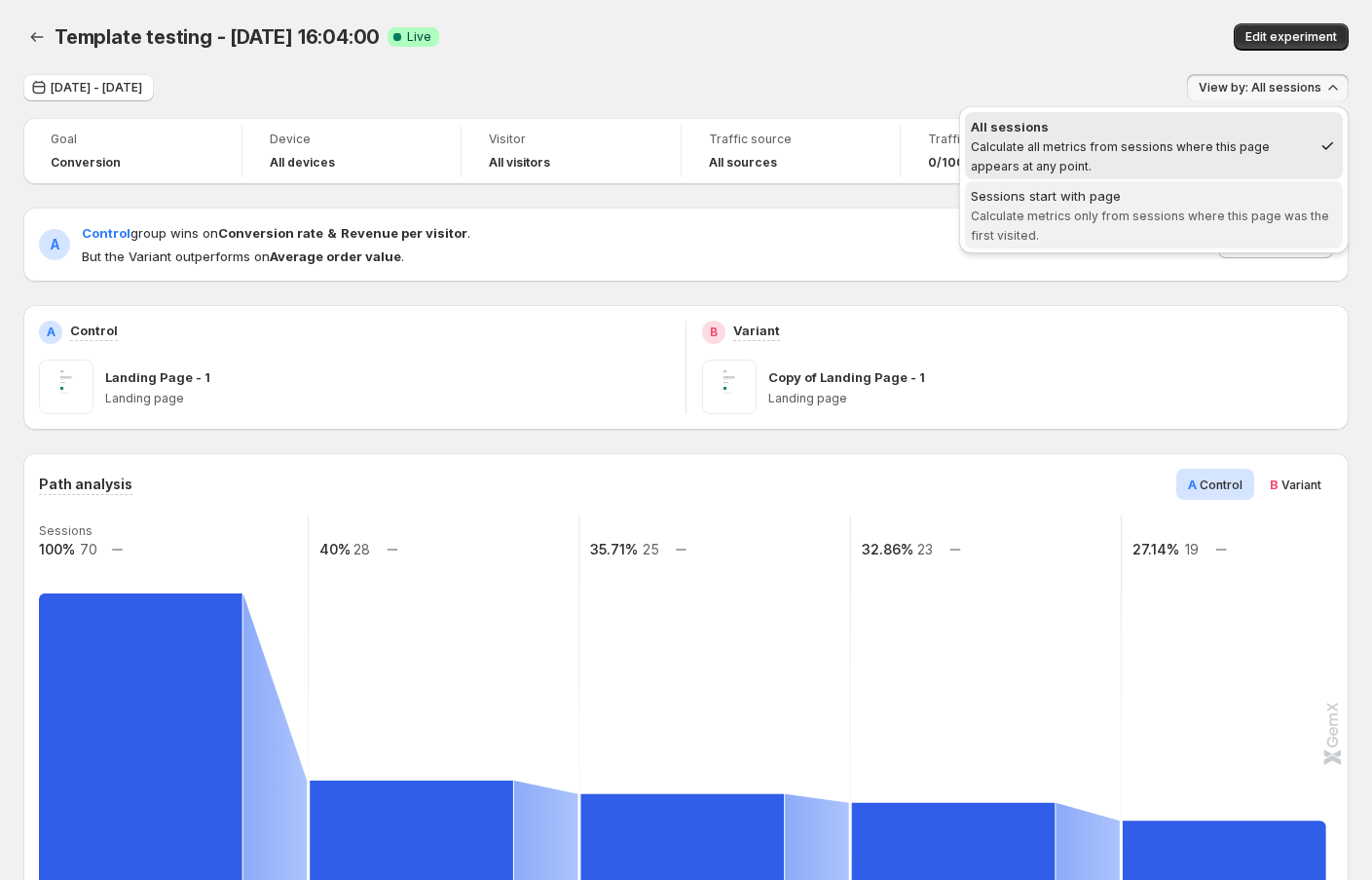
click at [1220, 196] on div "Sessions start with page" at bounding box center [1154, 196] width 366 height 20
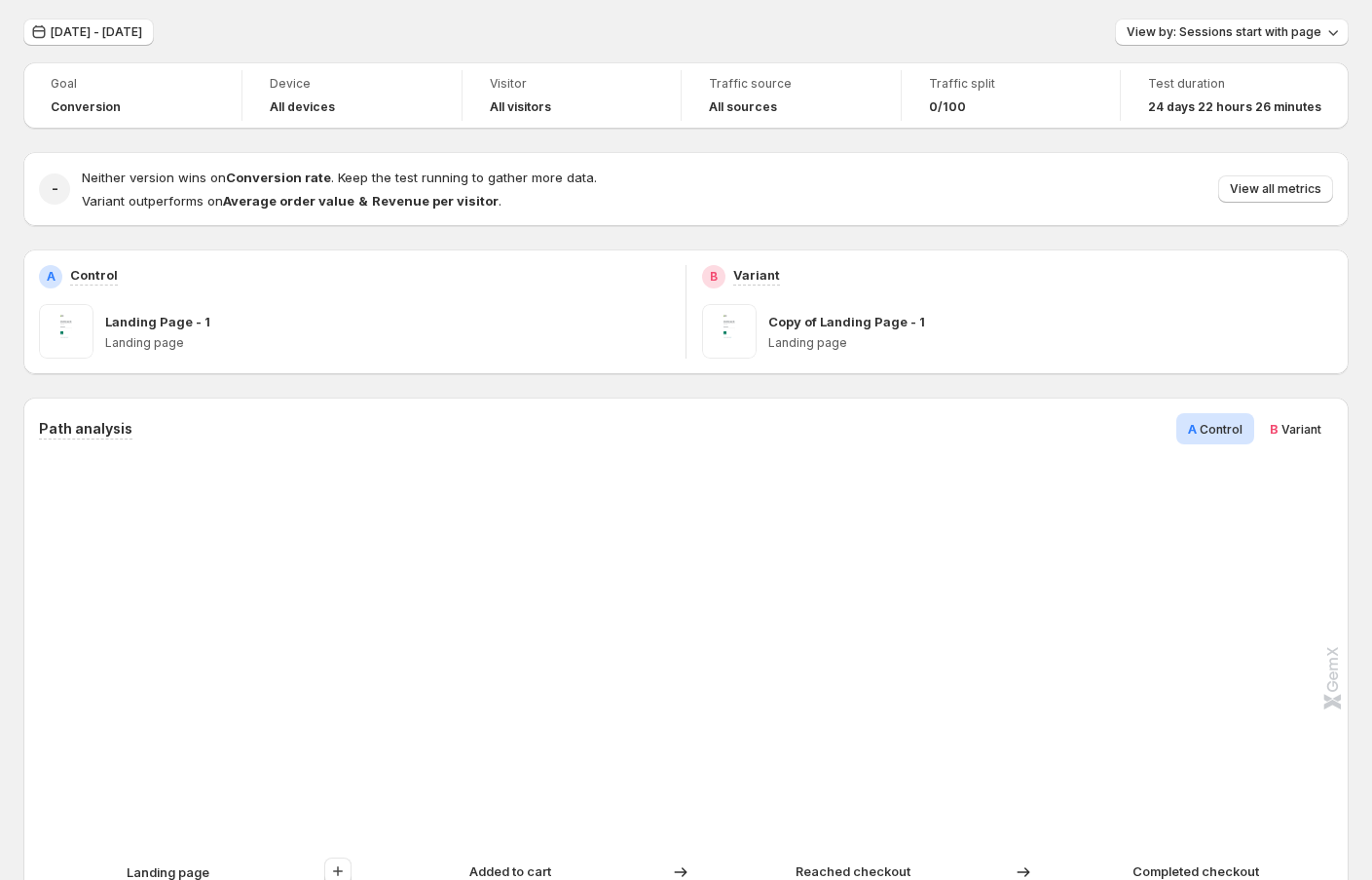
scroll to position [353, 0]
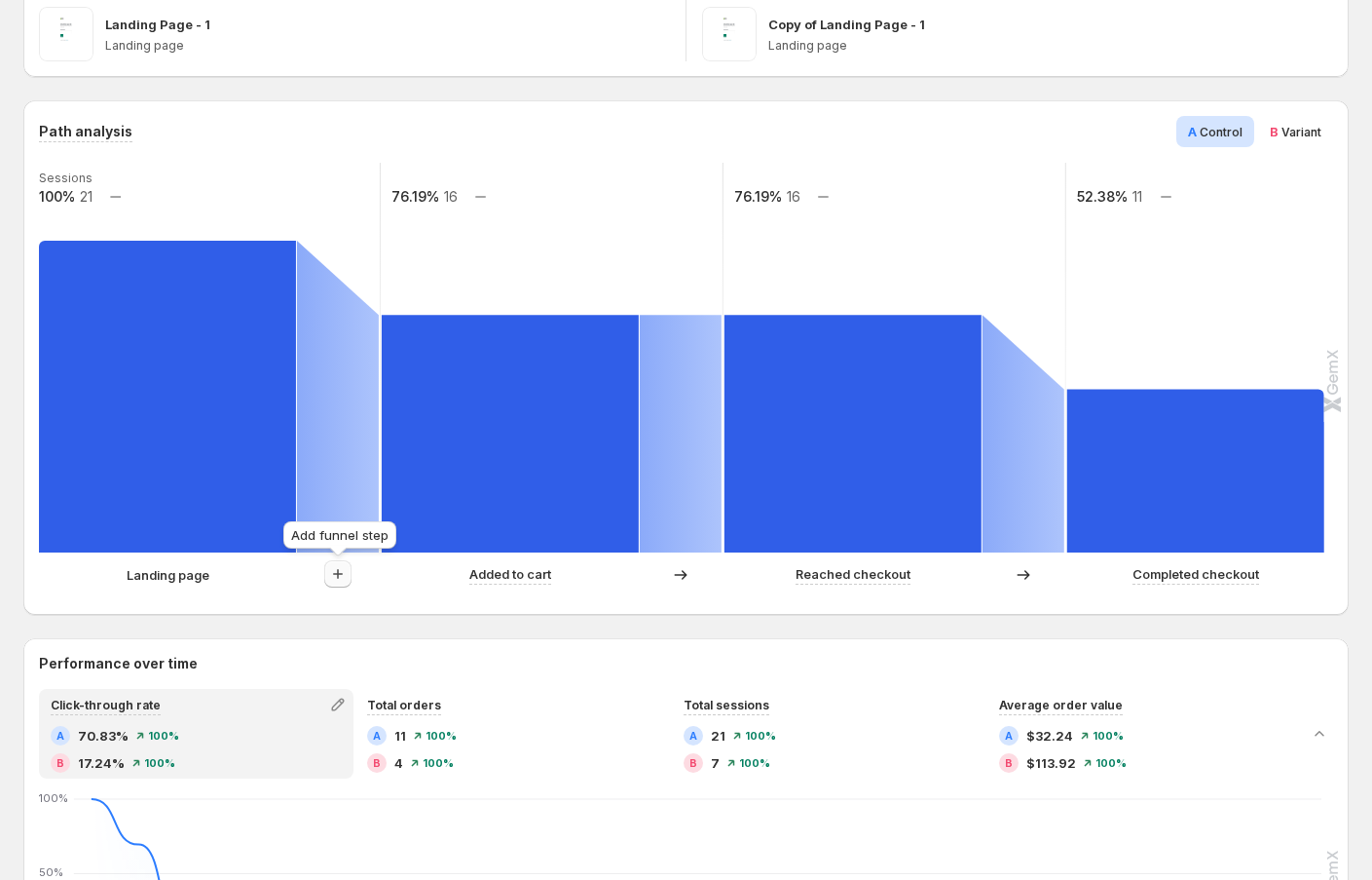
click at [330, 572] on icon "button" at bounding box center [338, 574] width 20 height 20
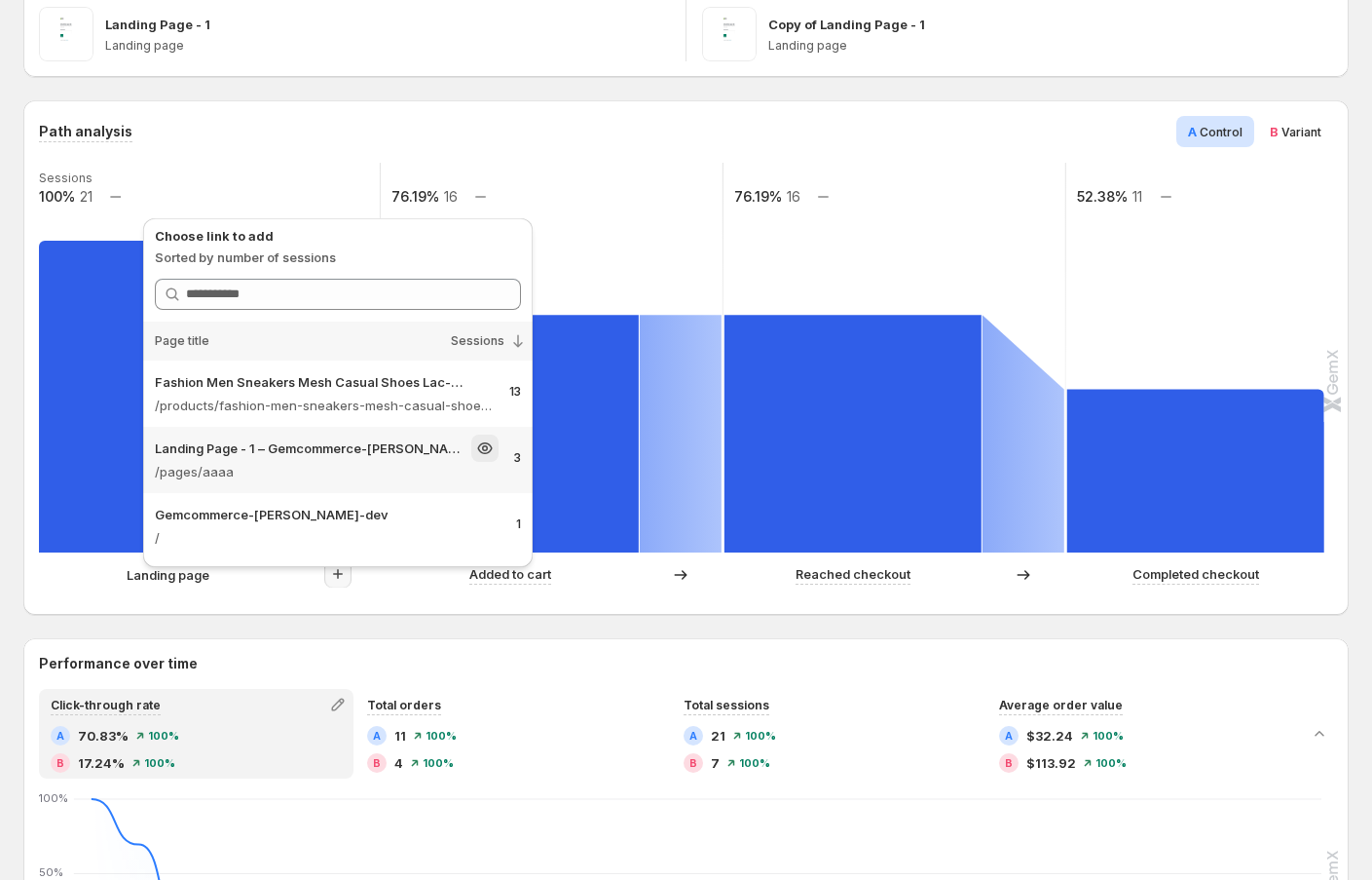
click at [366, 447] on p "Landing Page - 1 – Gemcommerce-sandy-dev" at bounding box center [312, 448] width 313 height 20
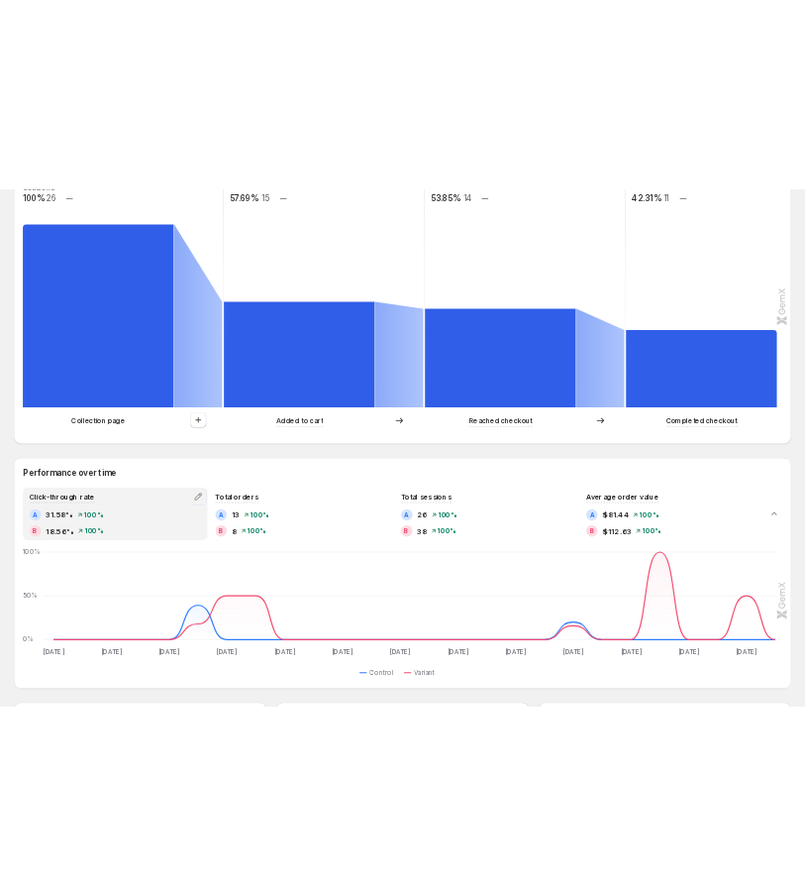
scroll to position [567, 0]
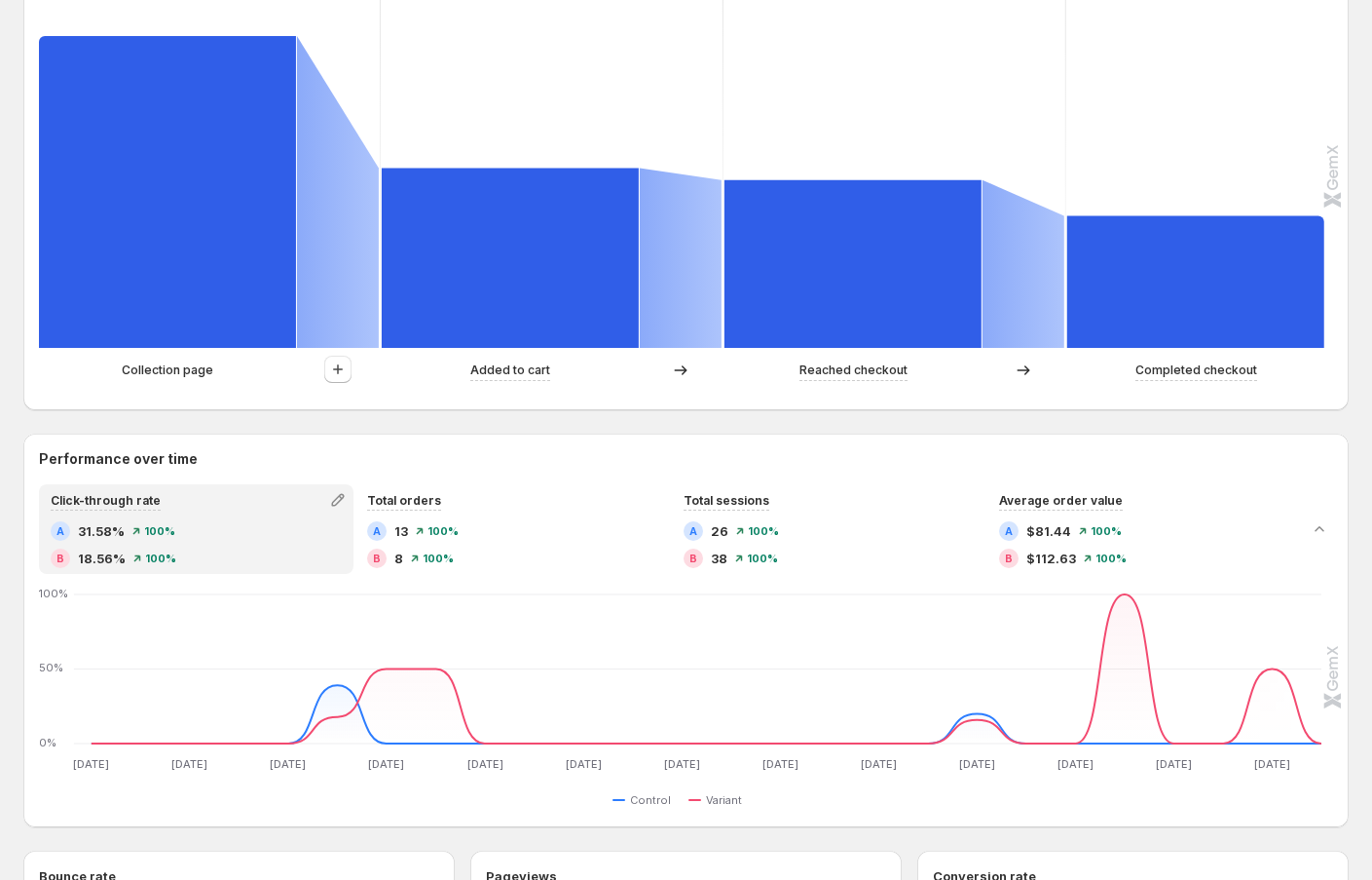
click at [324, 375] on button "button" at bounding box center [338, 370] width 28 height 28
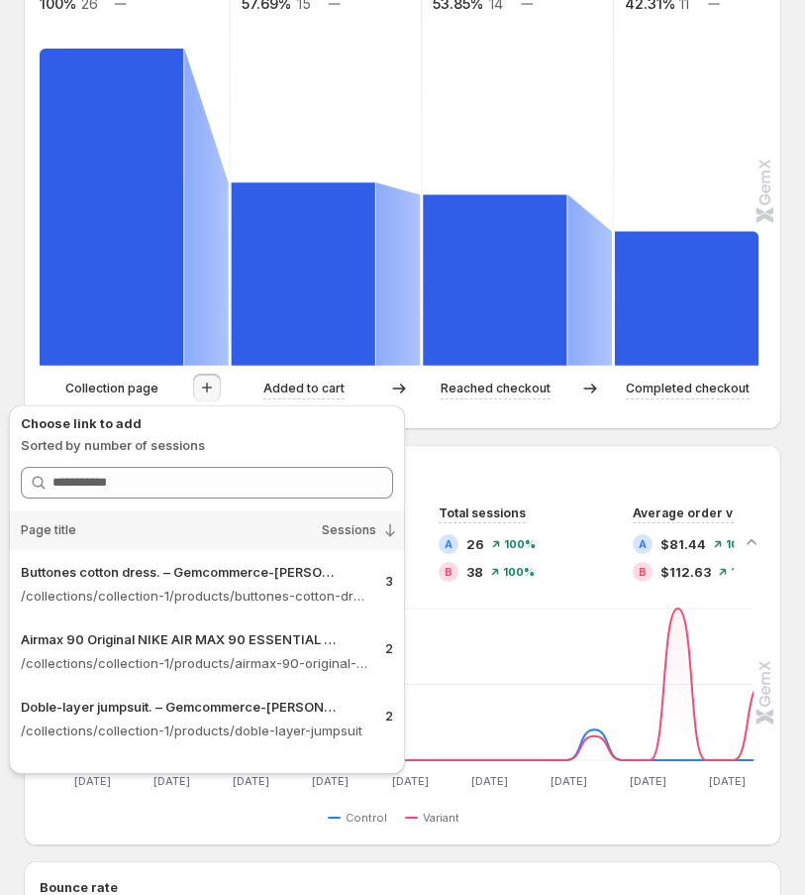
scroll to position [0, 0]
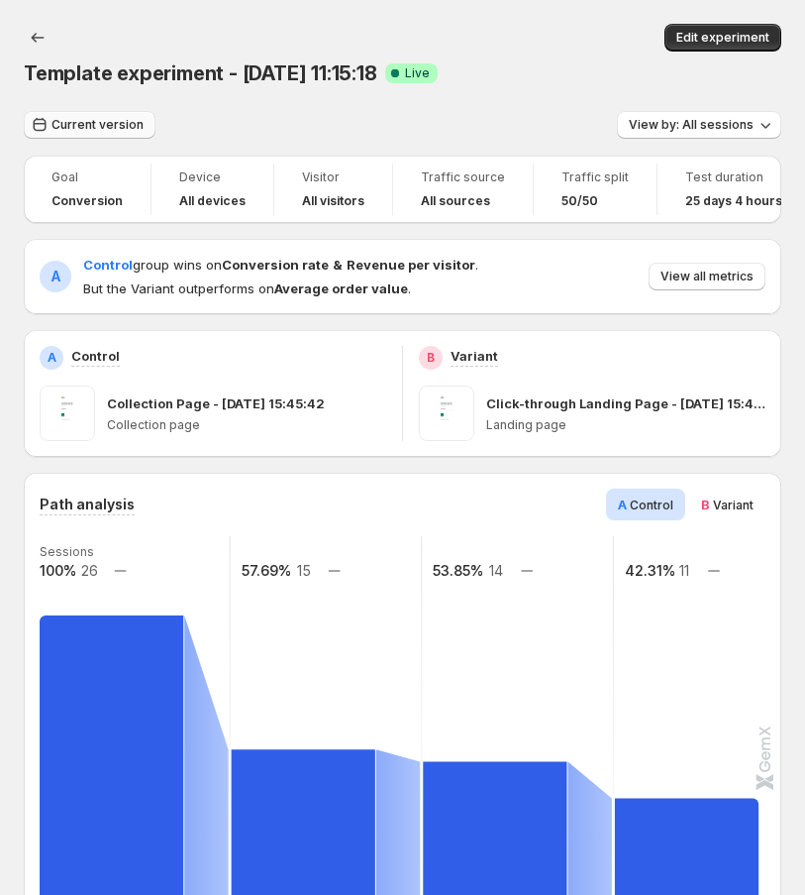
click at [93, 129] on span "Current version" at bounding box center [98, 125] width 92 height 16
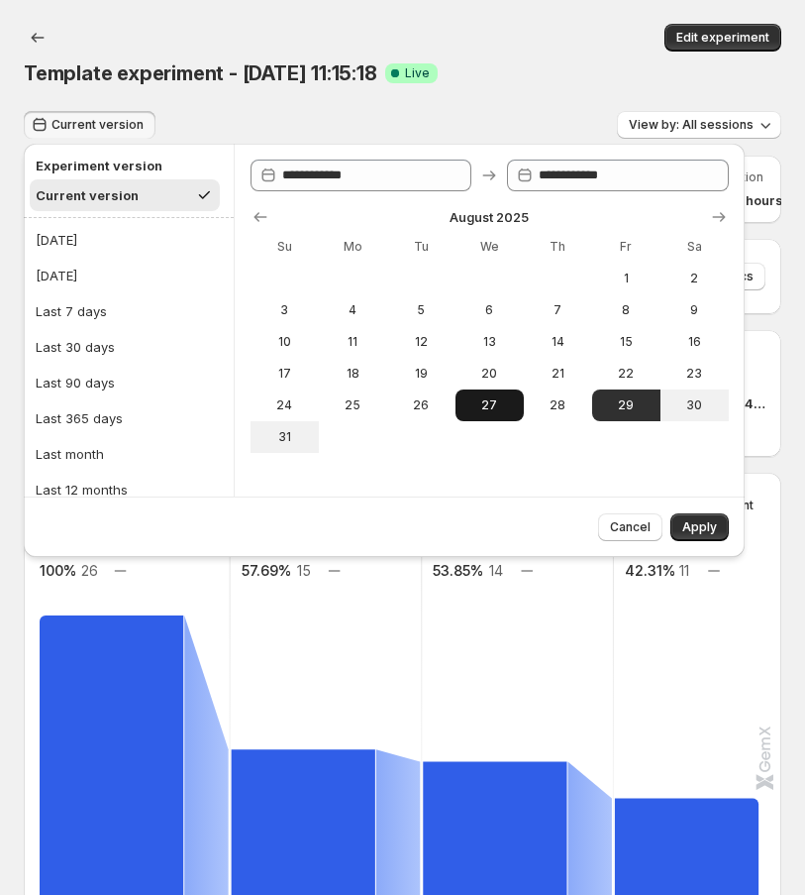
click at [487, 406] on span "27" at bounding box center [490, 405] width 53 height 16
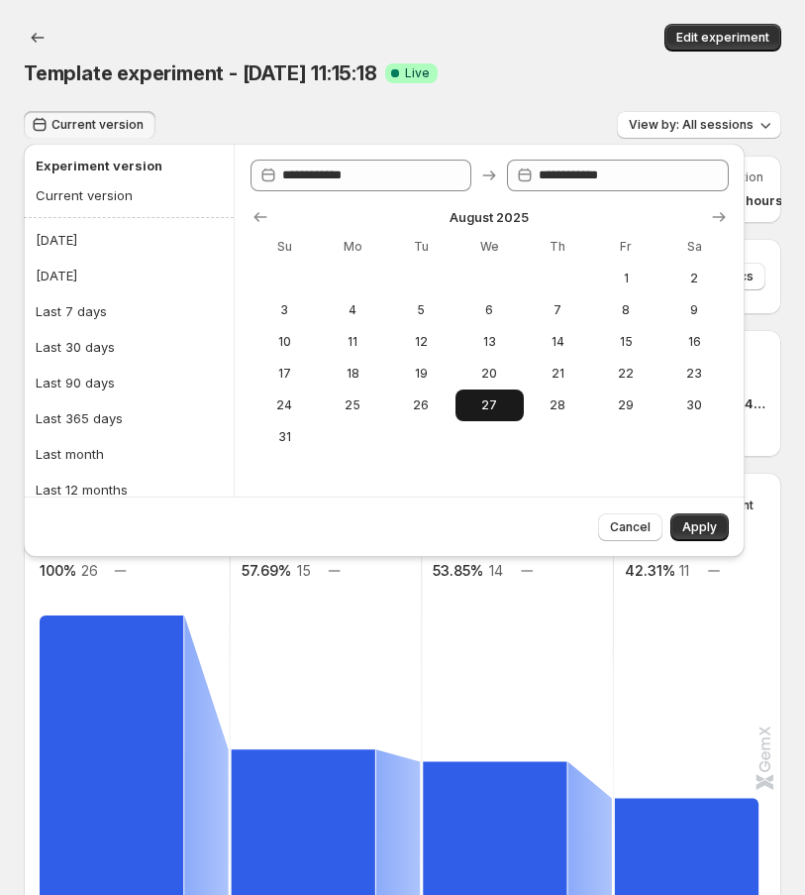
type input "**********"
click at [726, 214] on icon "Show next month, September 2025" at bounding box center [719, 217] width 20 height 20
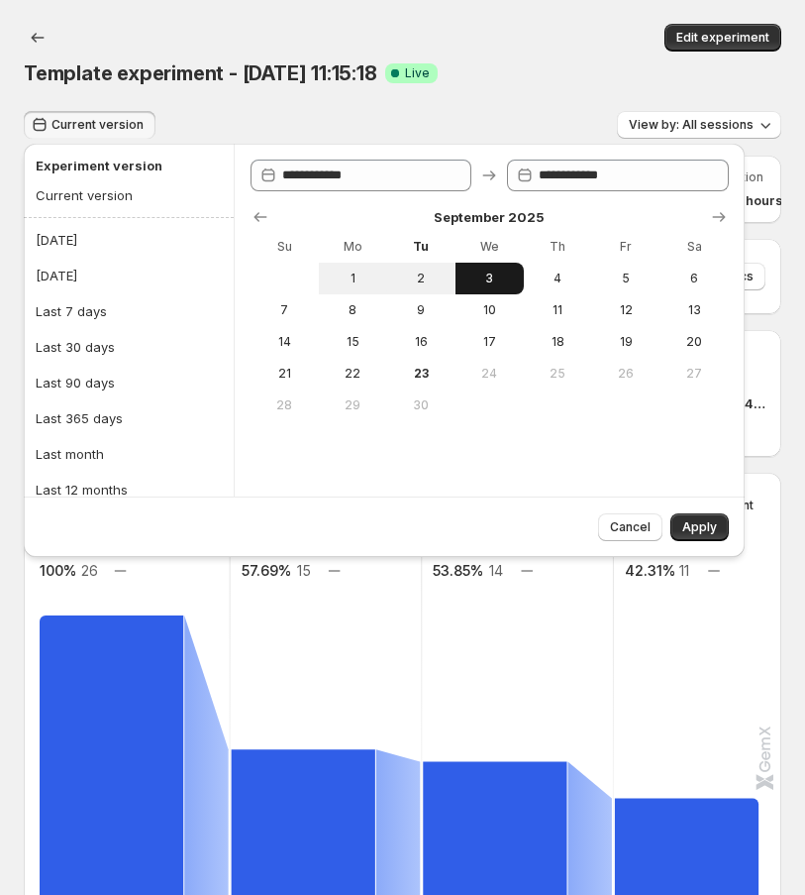
click at [501, 283] on span "3" at bounding box center [490, 278] width 53 height 16
type input "**********"
click at [705, 520] on span "Apply" at bounding box center [700, 527] width 35 height 16
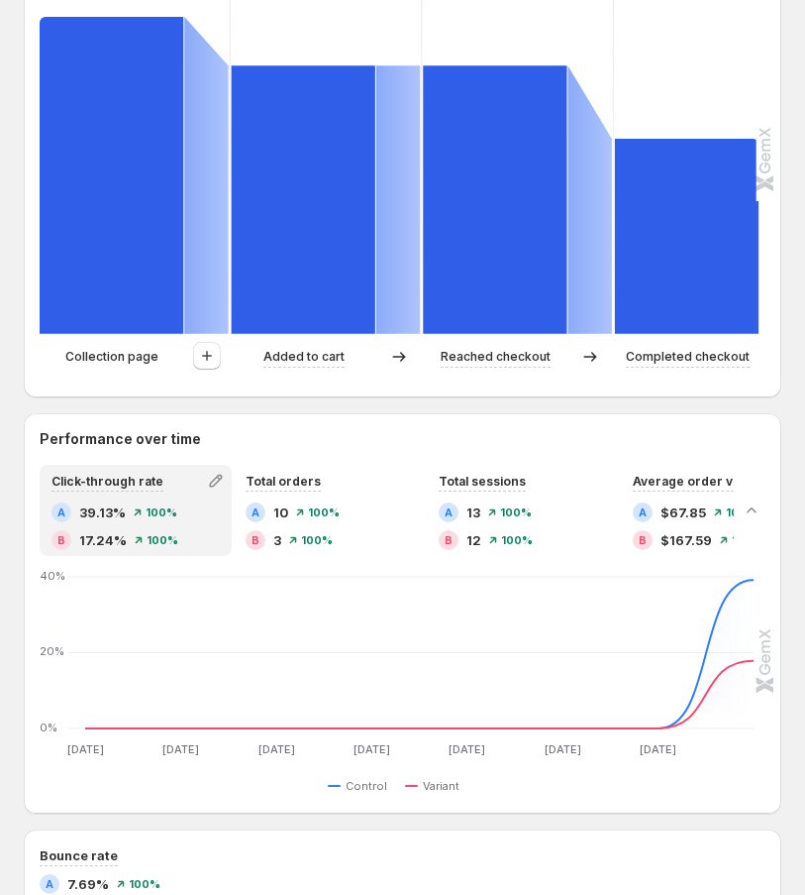
scroll to position [607, 0]
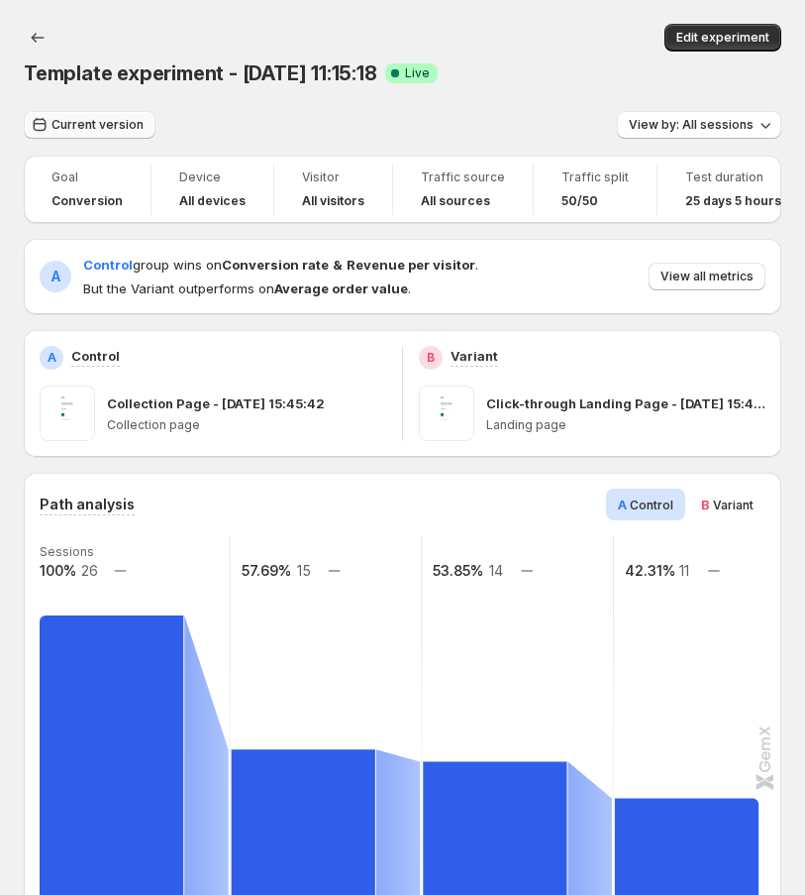
click at [53, 132] on button "Current version" at bounding box center [90, 125] width 132 height 28
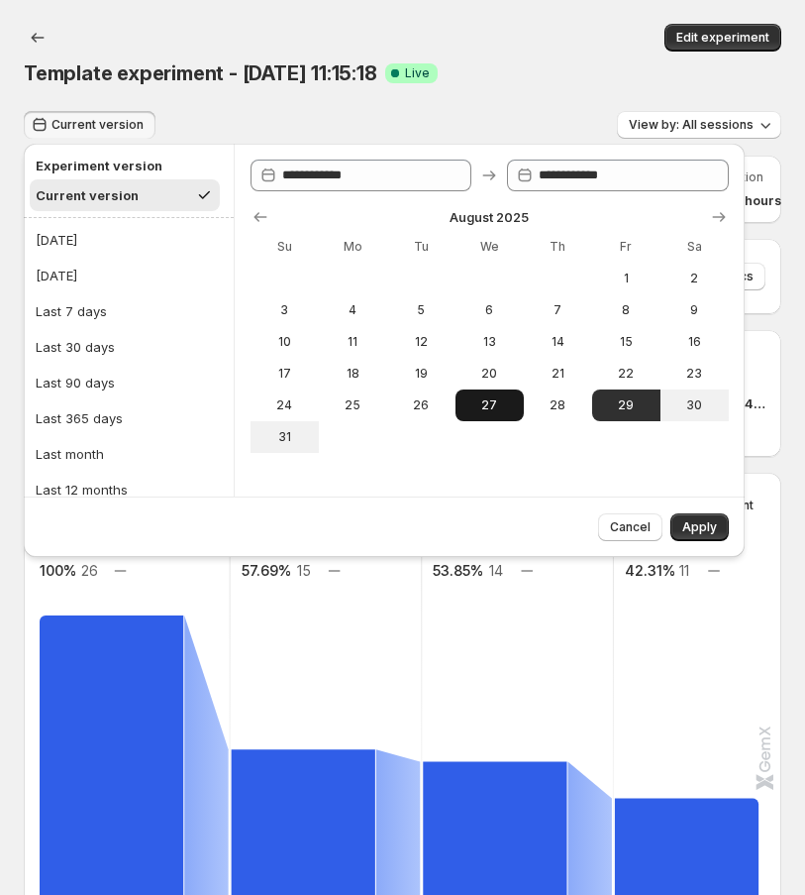
click at [474, 405] on span "27" at bounding box center [490, 405] width 53 height 16
type input "**********"
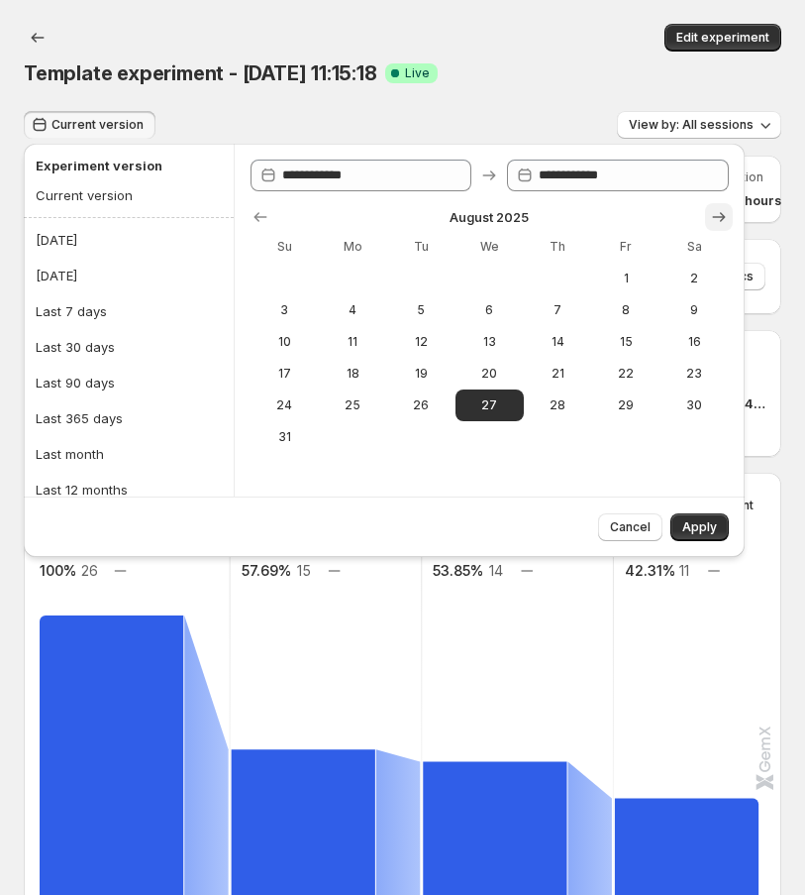
click at [722, 212] on icon "Show next month, September 2025" at bounding box center [719, 217] width 20 height 20
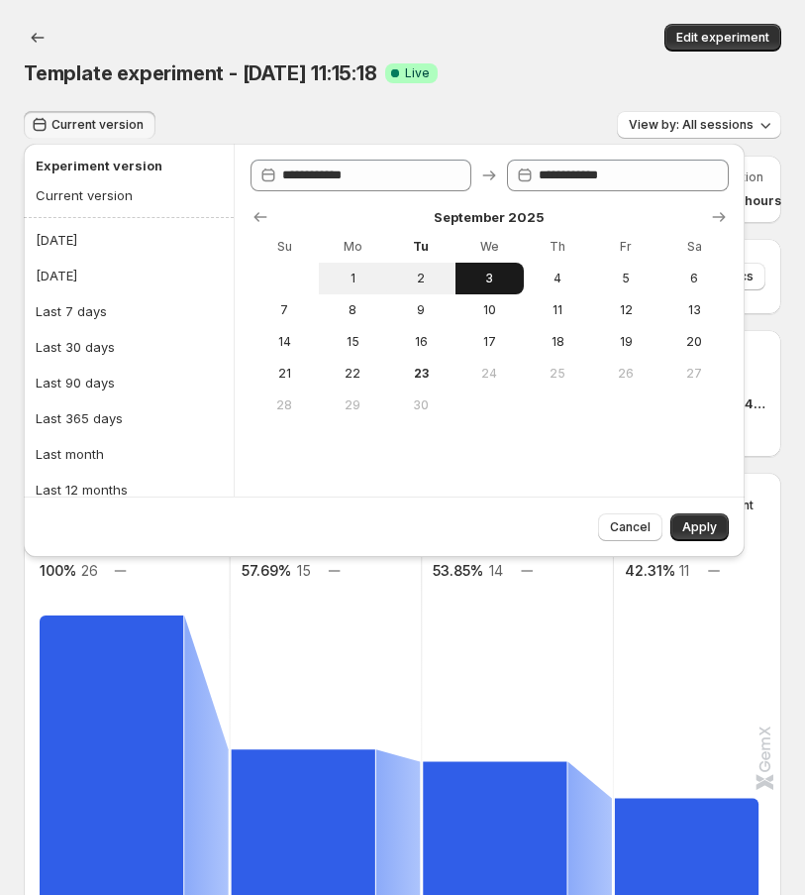
click at [493, 280] on span "3" at bounding box center [490, 278] width 53 height 16
type input "**********"
click at [706, 522] on span "Apply" at bounding box center [700, 527] width 35 height 16
